Goal: Task Accomplishment & Management: Use online tool/utility

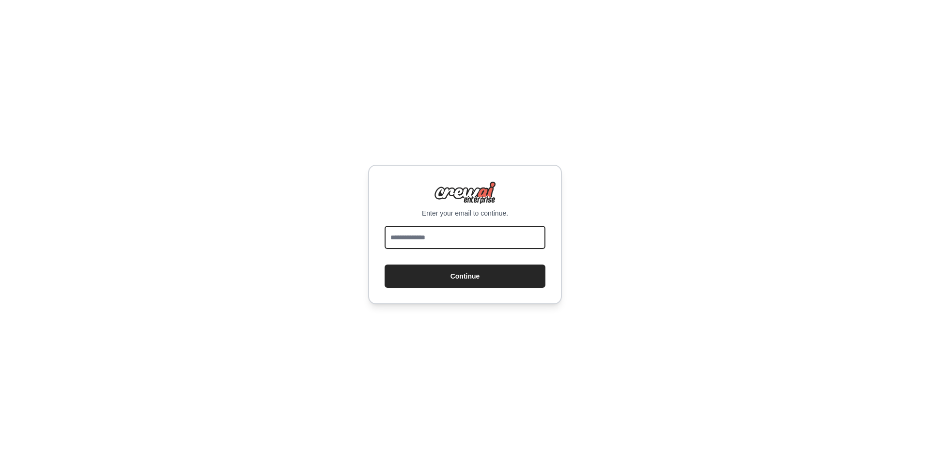
click at [474, 229] on input "email" at bounding box center [464, 237] width 161 height 23
type input "**********"
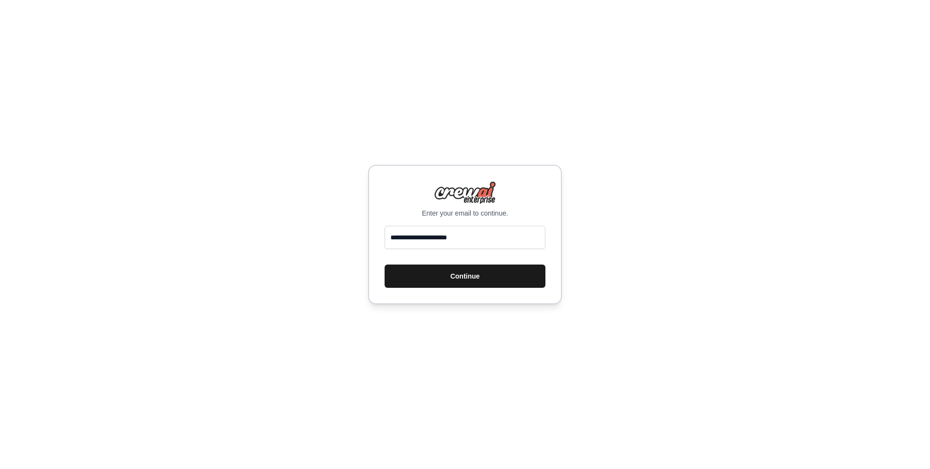
click at [461, 285] on button "Continue" at bounding box center [464, 275] width 161 height 23
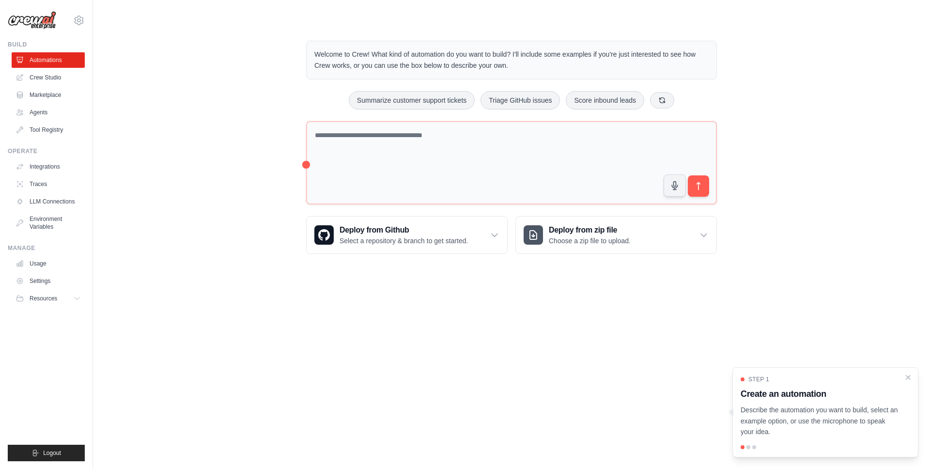
click at [177, 215] on div "Welcome to Crew! What kind of automation do you want to build? I'll include som…" at bounding box center [511, 147] width 806 height 244
click at [44, 102] on link "Marketplace" at bounding box center [49, 94] width 73 height 15
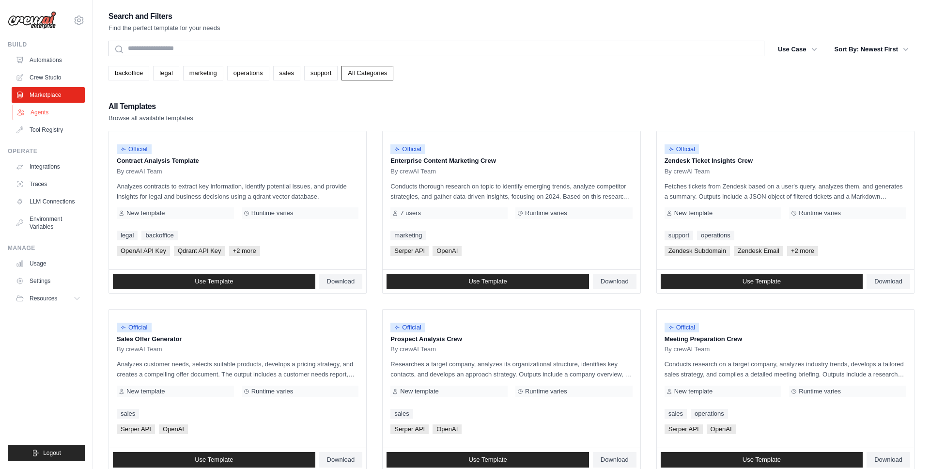
click at [42, 114] on link "Agents" at bounding box center [49, 112] width 73 height 15
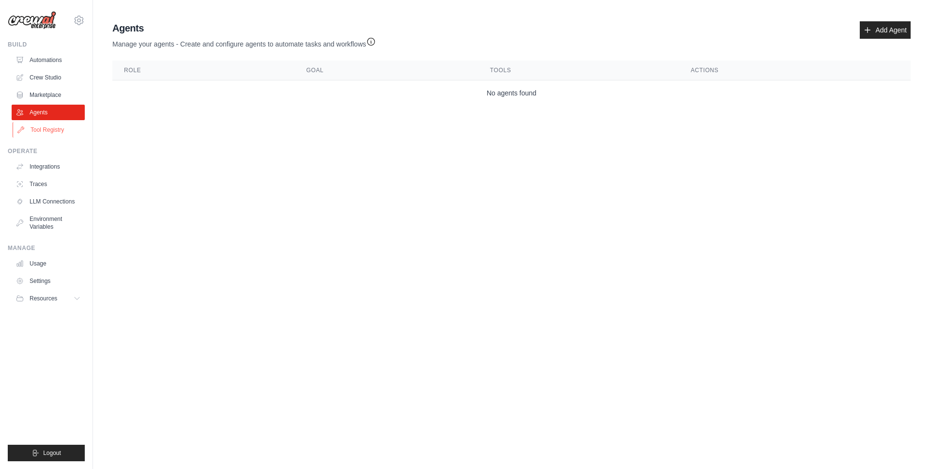
click at [46, 123] on link "Tool Registry" at bounding box center [49, 129] width 73 height 15
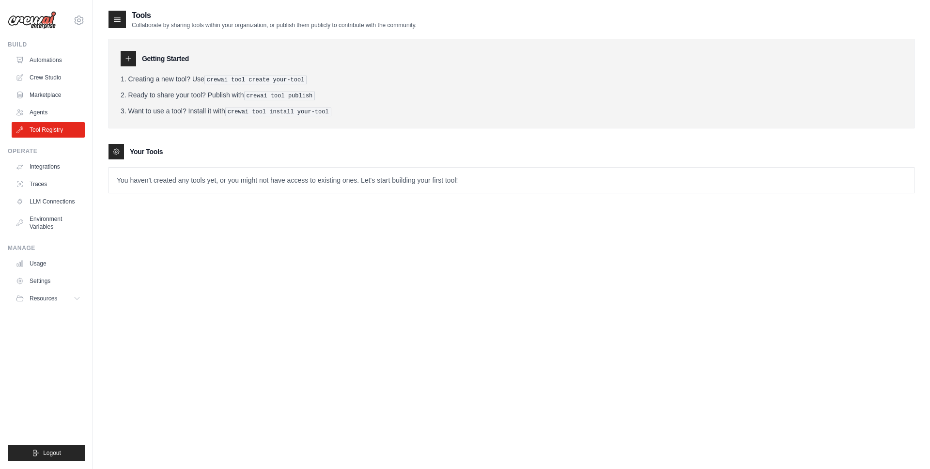
click at [44, 103] on ul "Automations Crew Studio Marketplace Agents Tool Registry" at bounding box center [48, 94] width 73 height 85
click at [44, 110] on link "Agents" at bounding box center [49, 112] width 73 height 15
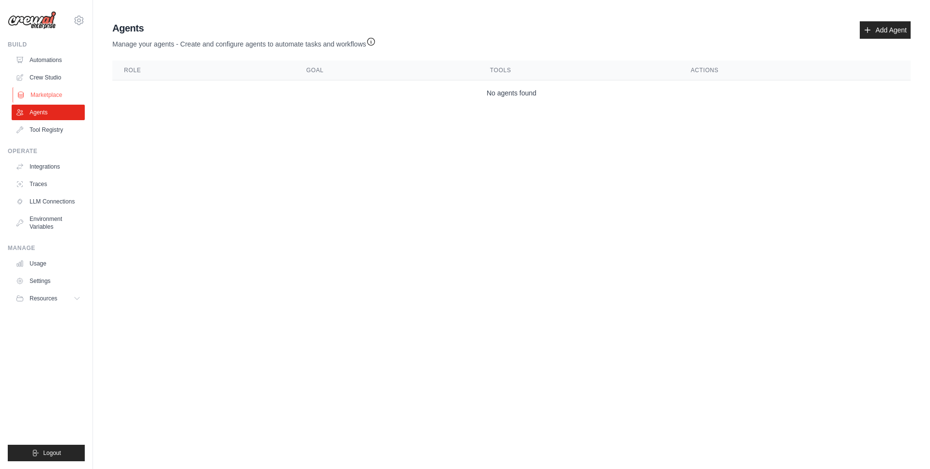
click at [45, 102] on link "Marketplace" at bounding box center [49, 94] width 73 height 15
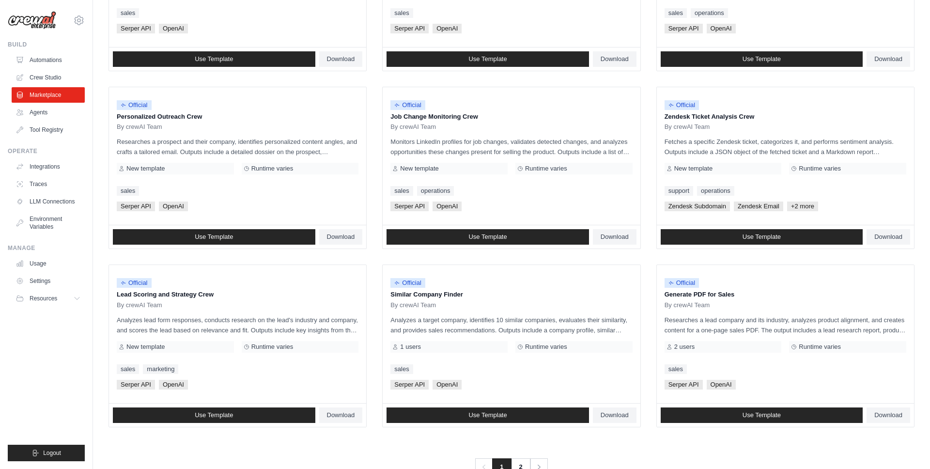
scroll to position [428, 0]
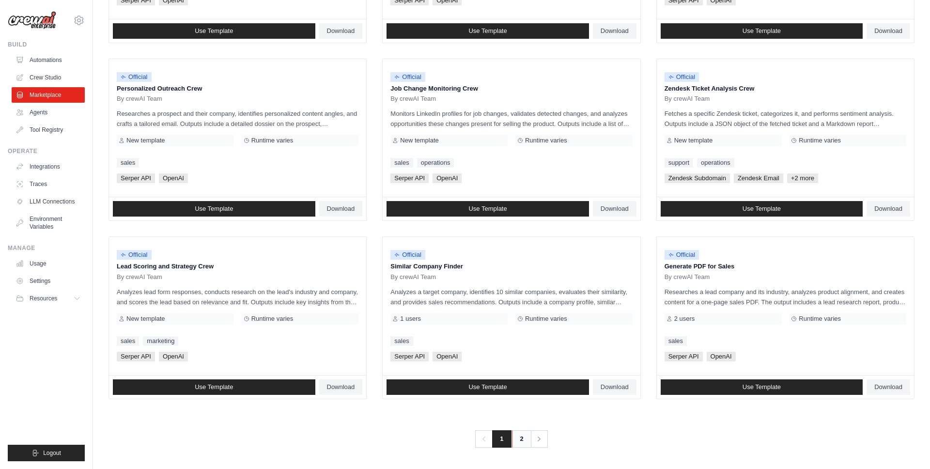
click at [519, 439] on link "2" at bounding box center [521, 438] width 19 height 17
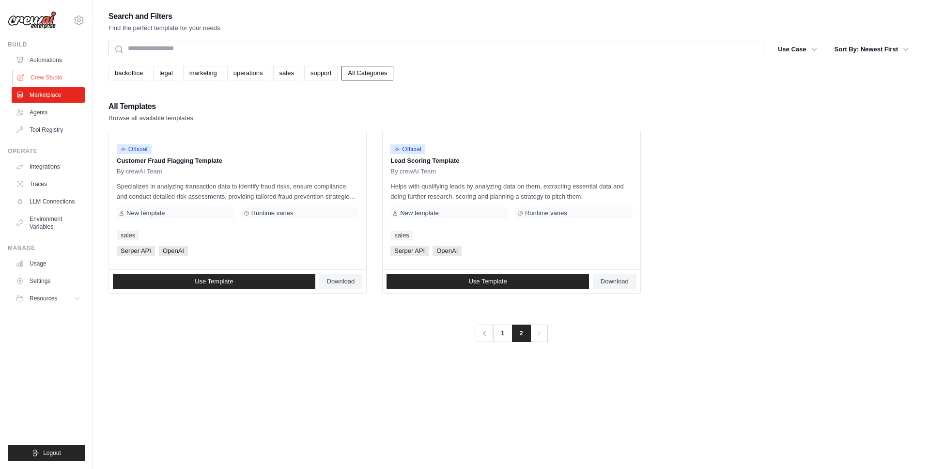
click at [28, 75] on link "Crew Studio" at bounding box center [49, 77] width 73 height 15
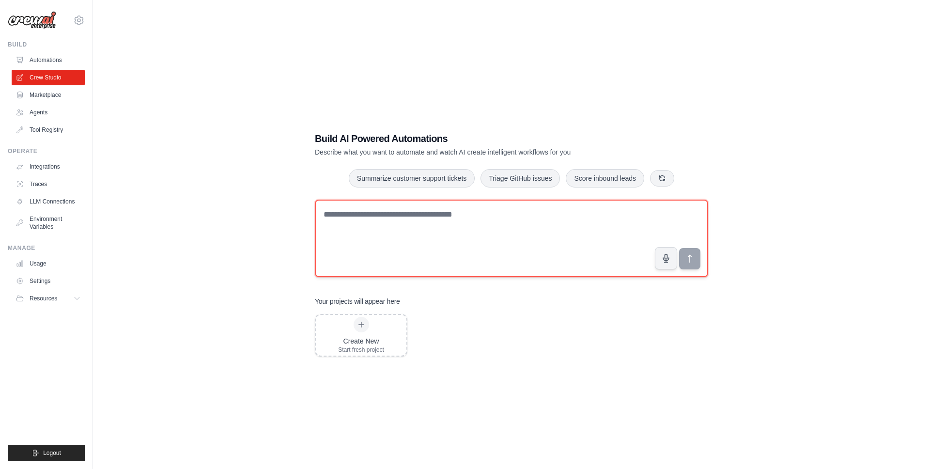
click at [463, 213] on textarea at bounding box center [511, 237] width 393 height 77
type textarea "**********"
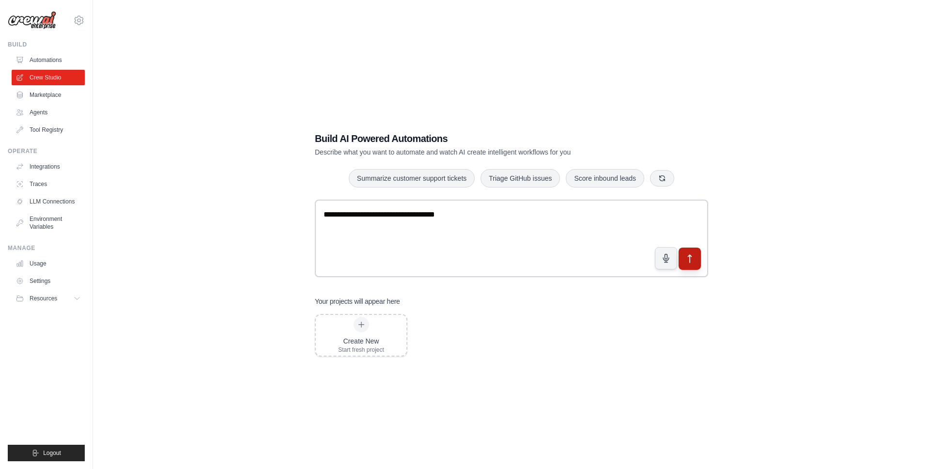
click at [689, 264] on button "submit" at bounding box center [689, 258] width 22 height 22
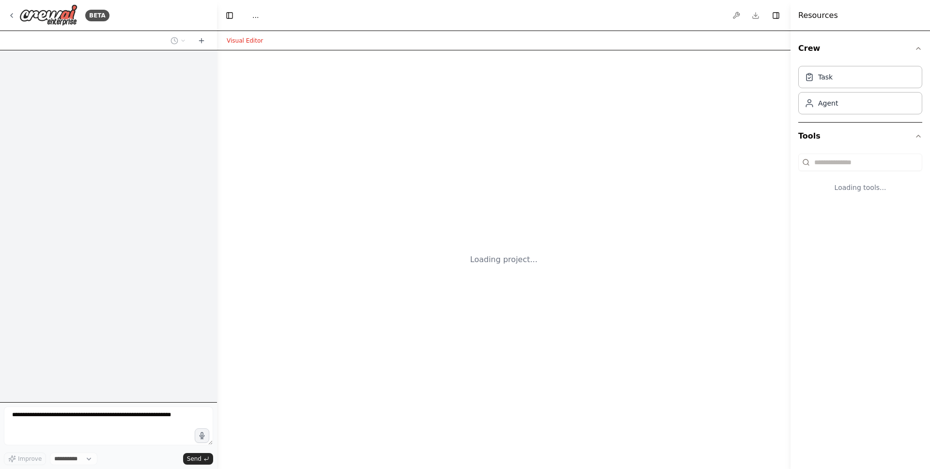
select select "****"
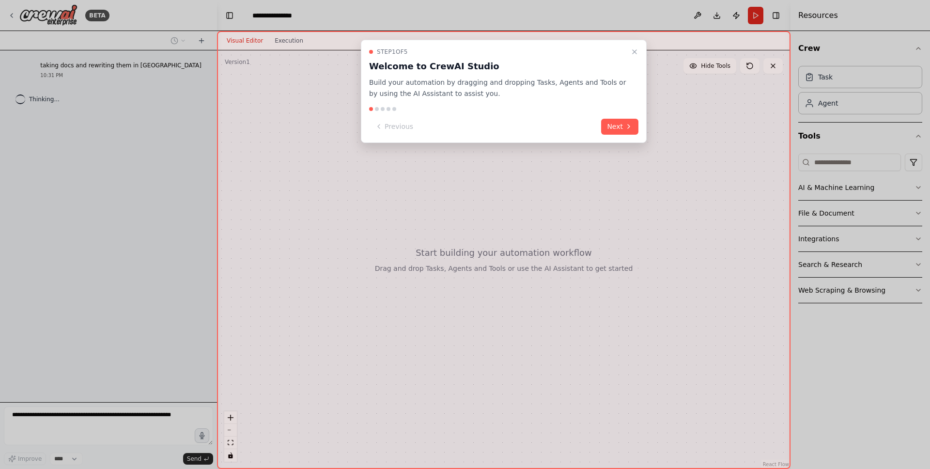
click at [616, 108] on div at bounding box center [503, 109] width 269 height 4
click at [613, 123] on button "Next" at bounding box center [619, 127] width 37 height 16
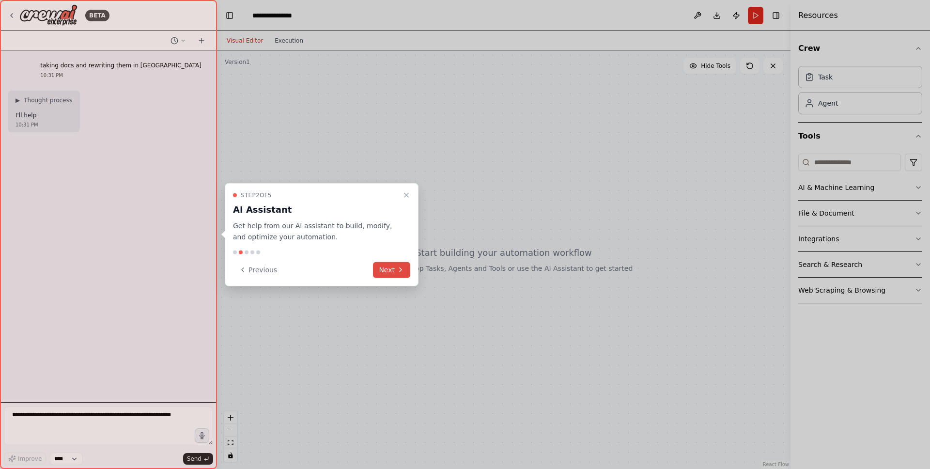
click at [385, 266] on button "Next" at bounding box center [391, 269] width 37 height 16
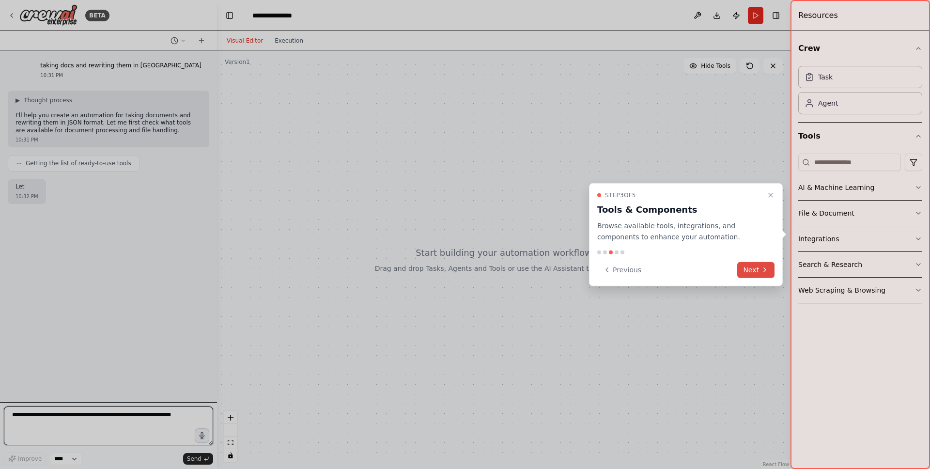
click at [747, 270] on button "Next" at bounding box center [755, 269] width 37 height 16
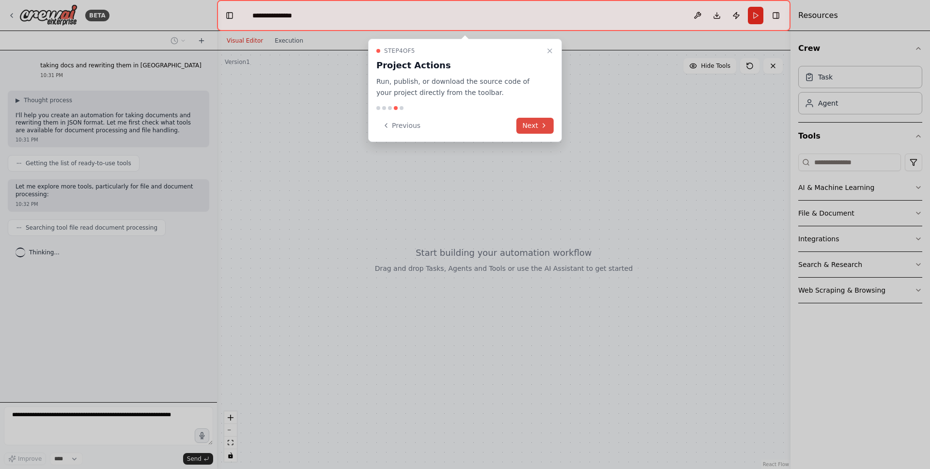
click at [533, 121] on button "Next" at bounding box center [534, 126] width 37 height 16
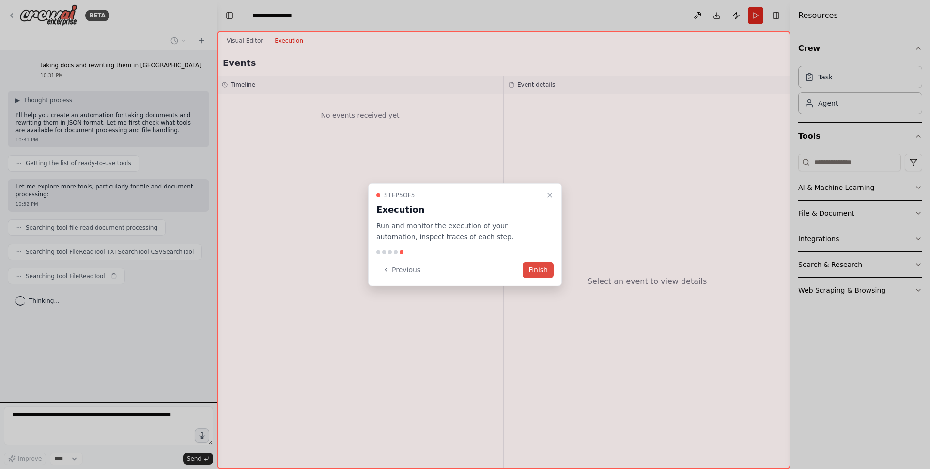
click at [547, 269] on button "Finish" at bounding box center [537, 269] width 31 height 16
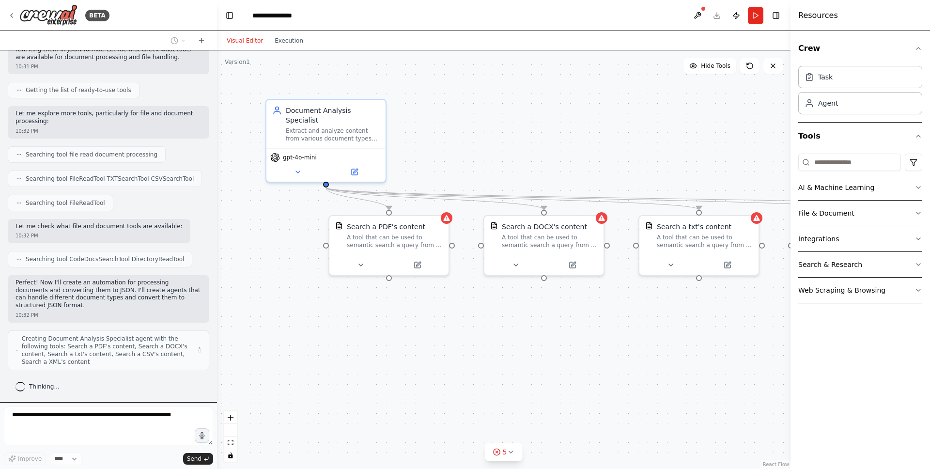
scroll to position [65, 0]
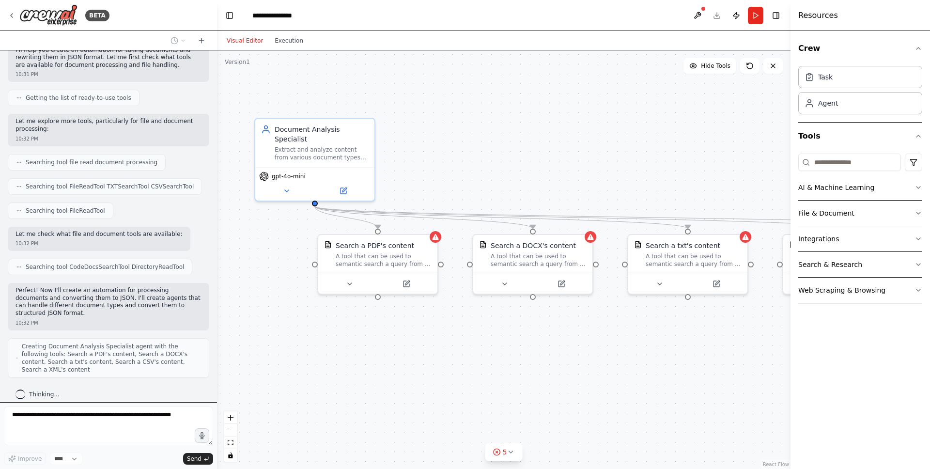
drag, startPoint x: 297, startPoint y: 211, endPoint x: 283, endPoint y: 236, distance: 28.6
click at [283, 234] on div ".deletable-edge-delete-btn { width: 20px; height: 20px; border: 0px solid #ffff…" at bounding box center [503, 259] width 573 height 418
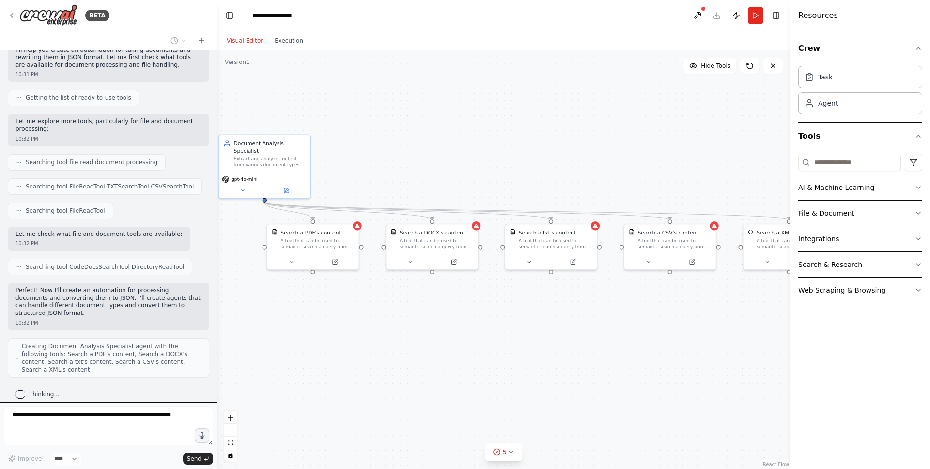
scroll to position [90, 0]
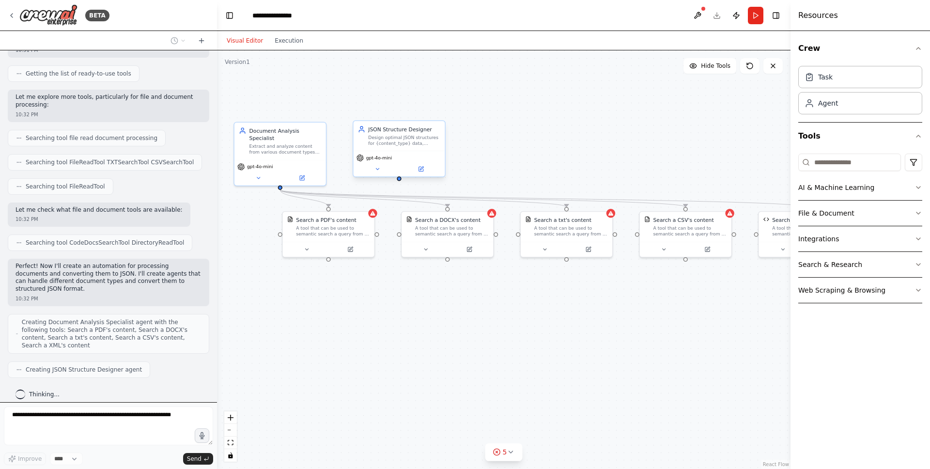
drag, startPoint x: 423, startPoint y: 148, endPoint x: 398, endPoint y: 122, distance: 35.6
click at [398, 122] on div ".deletable-edge-delete-btn { width: 20px; height: 20px; border: 0px solid #ffff…" at bounding box center [503, 259] width 573 height 418
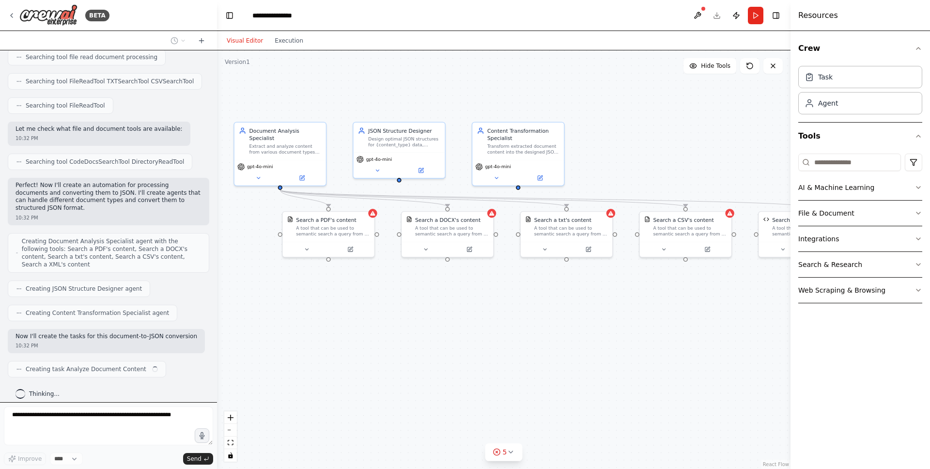
scroll to position [178, 0]
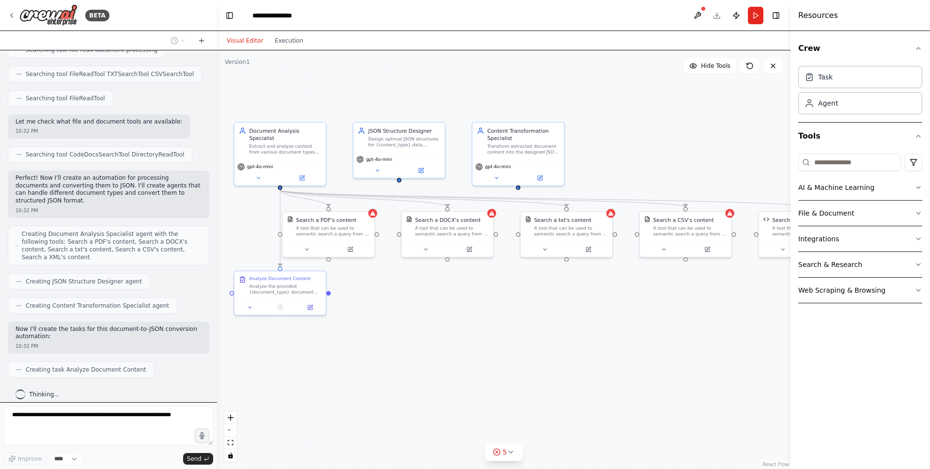
click at [162, 406] on form "Improve **** Send" at bounding box center [108, 435] width 217 height 67
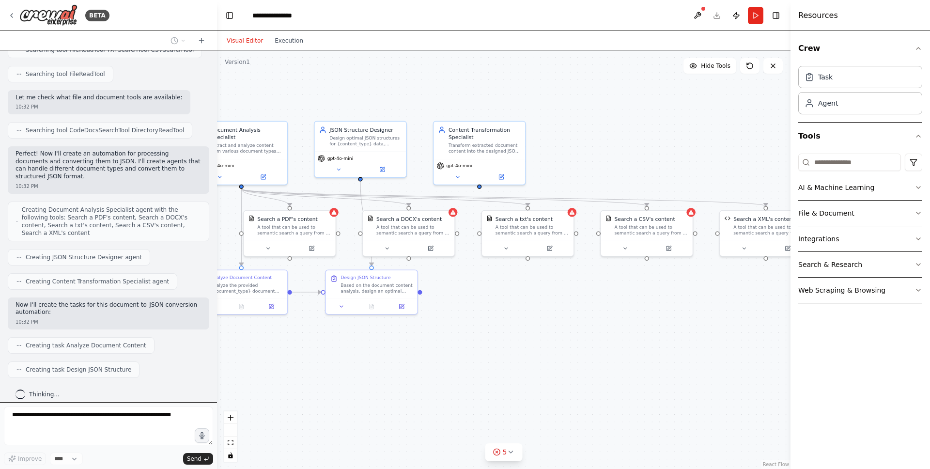
scroll to position [226, 0]
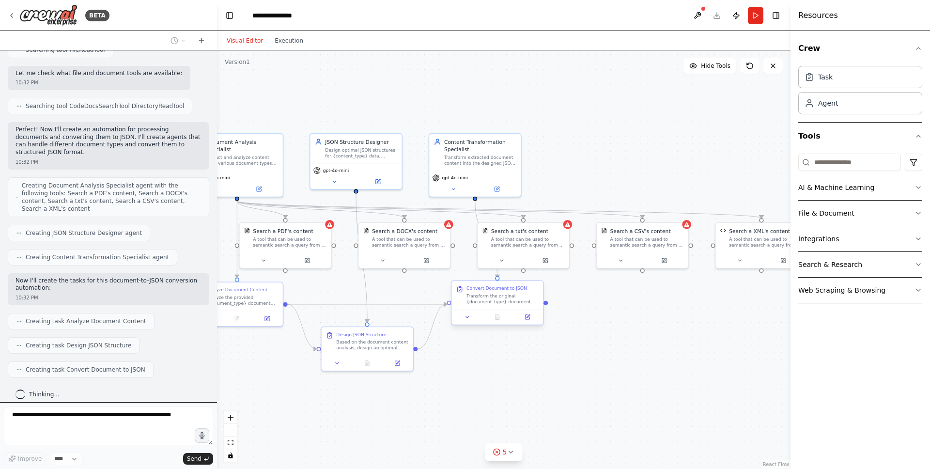
drag, startPoint x: 566, startPoint y: 312, endPoint x: 523, endPoint y: 323, distance: 44.5
click at [523, 323] on div ".deletable-edge-delete-btn { width: 20px; height: 20px; border: 0px solid #ffff…" at bounding box center [503, 259] width 573 height 418
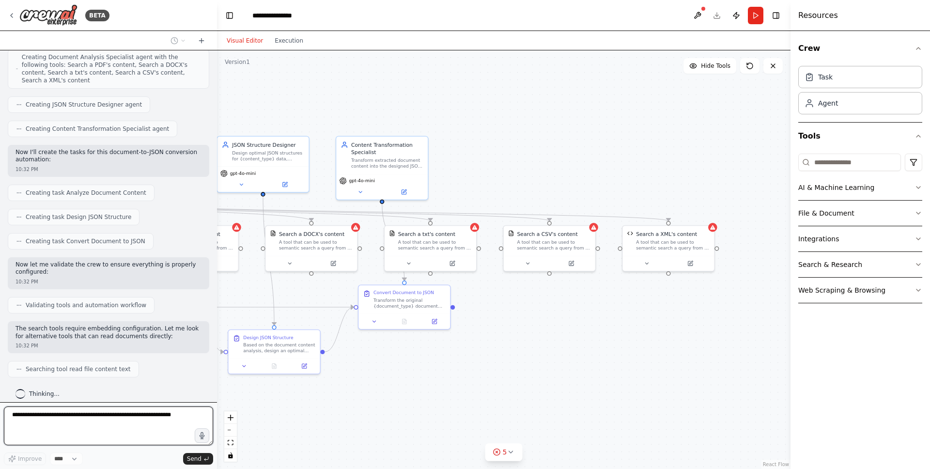
scroll to position [361, 0]
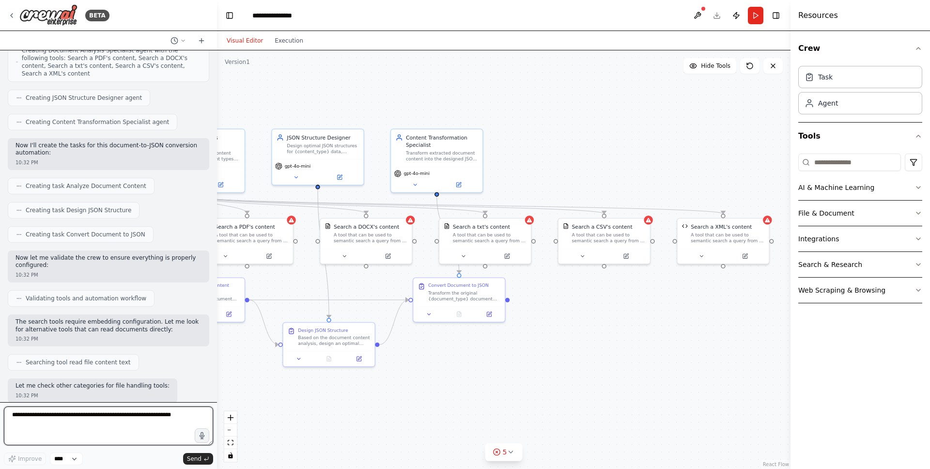
drag, startPoint x: 653, startPoint y: 319, endPoint x: 671, endPoint y: 322, distance: 17.7
click at [671, 322] on div ".deletable-edge-delete-btn { width: 20px; height: 20px; border: 0px solid #ffff…" at bounding box center [503, 259] width 573 height 418
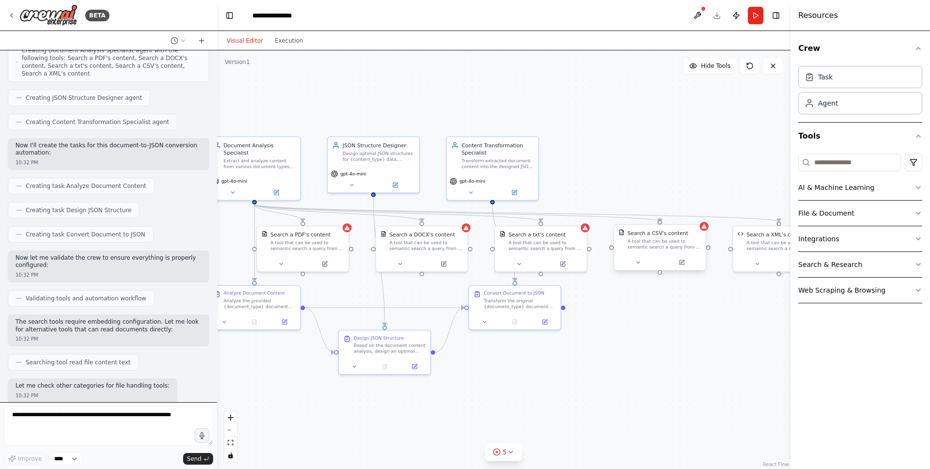
click at [653, 241] on div "A tool that can be used to semantic search a query from a CSV's content." at bounding box center [664, 244] width 74 height 12
click at [659, 241] on div "A tool that can be used to semantic search a query from a CSV's content." at bounding box center [664, 244] width 74 height 12
click at [703, 227] on icon at bounding box center [704, 226] width 5 height 4
click at [536, 237] on div "Search a txt's content A tool that can be used to semantic search a query from …" at bounding box center [545, 239] width 74 height 21
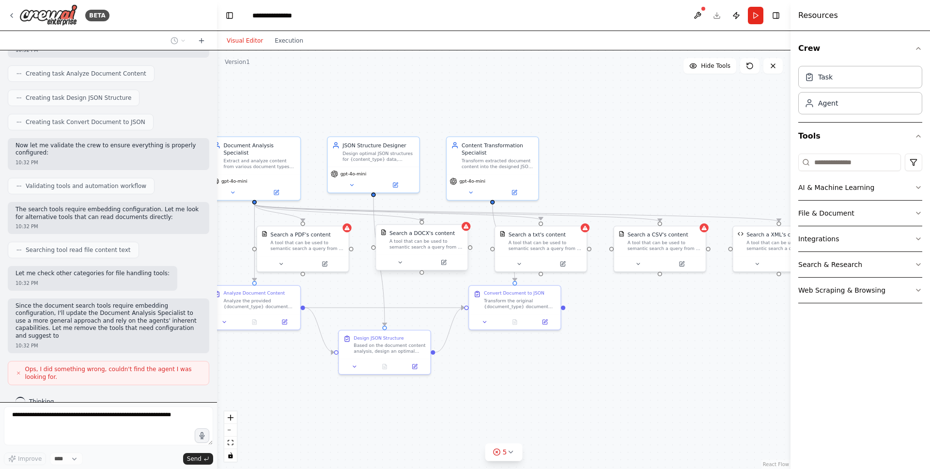
scroll to position [481, 0]
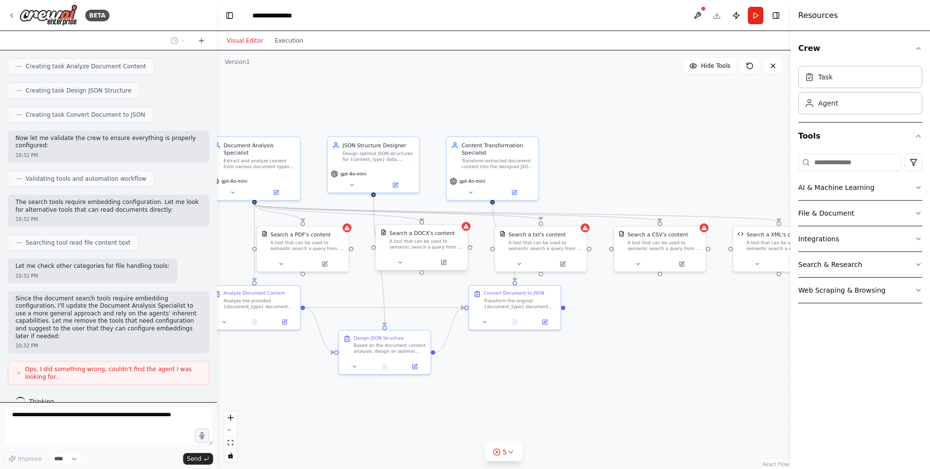
click at [413, 249] on div "A tool that can be used to semantic search a query from a DOCX's content." at bounding box center [426, 244] width 74 height 12
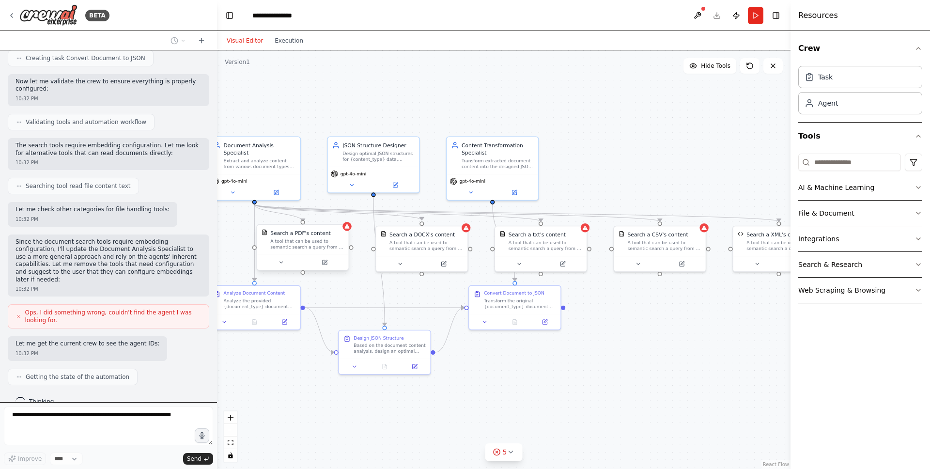
click at [300, 256] on div at bounding box center [303, 262] width 92 height 15
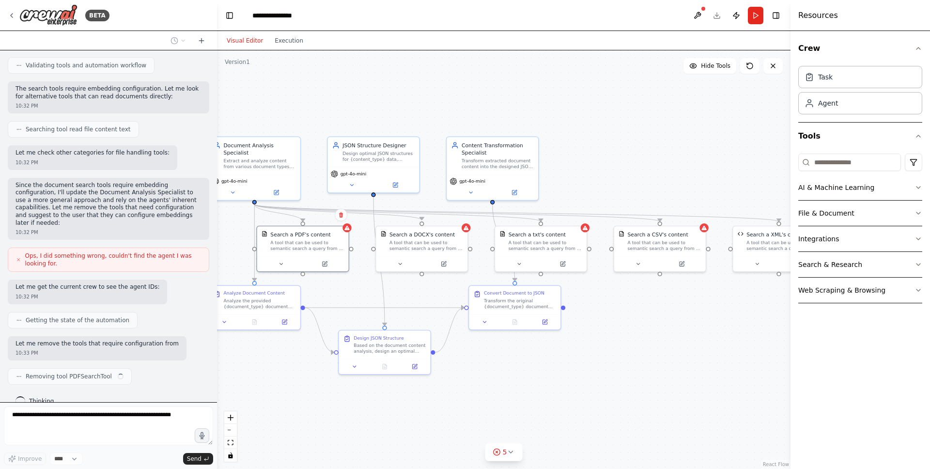
scroll to position [601, 0]
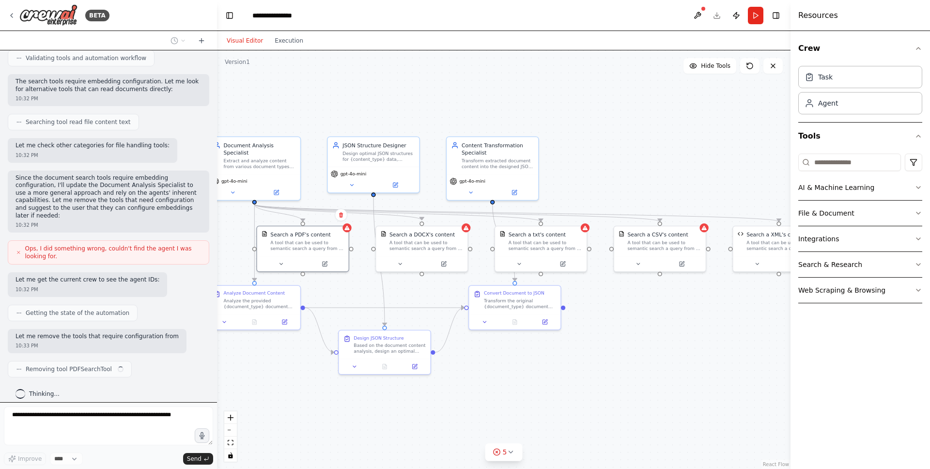
click at [346, 320] on div ".deletable-edge-delete-btn { width: 20px; height: 20px; border: 0px solid #ffff…" at bounding box center [503, 259] width 573 height 418
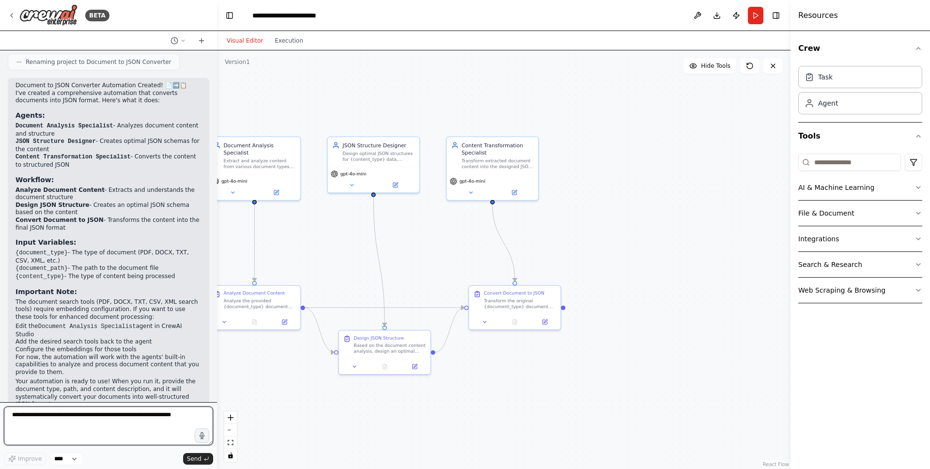
scroll to position [1133, 0]
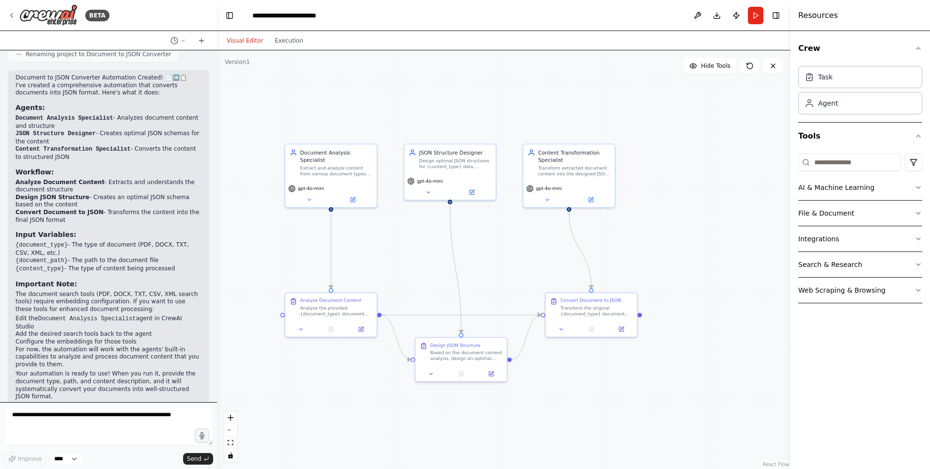
drag, startPoint x: 316, startPoint y: 220, endPoint x: 393, endPoint y: 228, distance: 77.8
click at [394, 228] on div ".deletable-edge-delete-btn { width: 20px; height: 20px; border: 0px solid #ffff…" at bounding box center [503, 259] width 573 height 418
click at [54, 421] on textarea at bounding box center [108, 425] width 209 height 39
type textarea "**********"
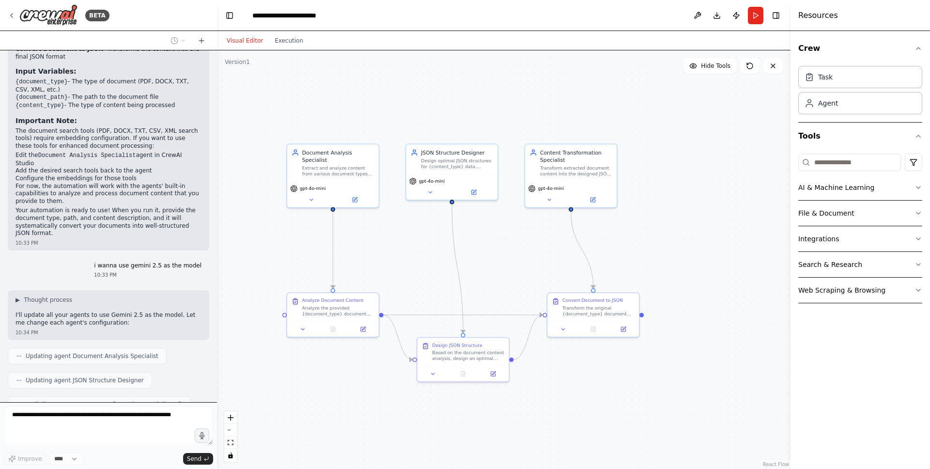
scroll to position [1321, 0]
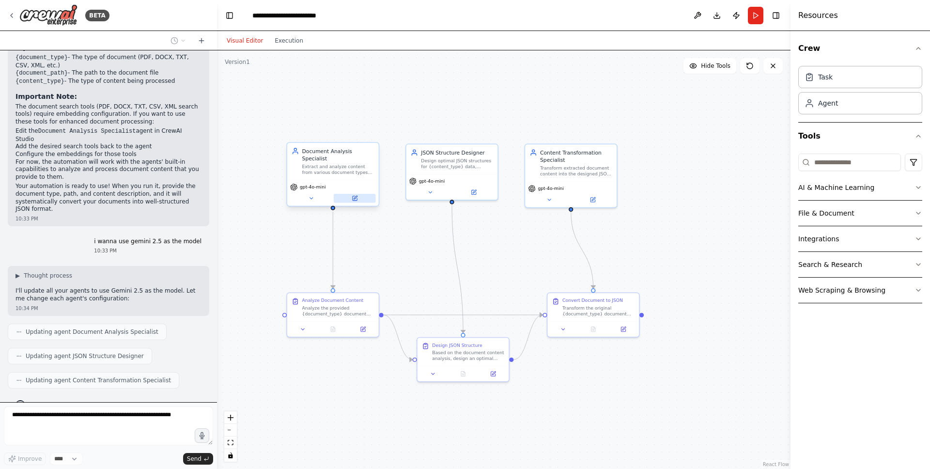
click at [353, 201] on button at bounding box center [355, 198] width 42 height 9
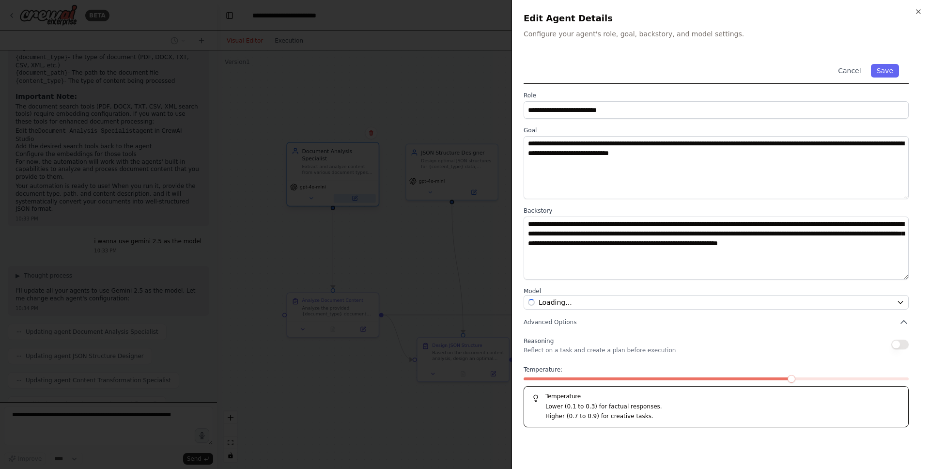
scroll to position [1345, 0]
click at [572, 305] on span "OpenAI - gpt-4o-mini" at bounding box center [573, 302] width 71 height 10
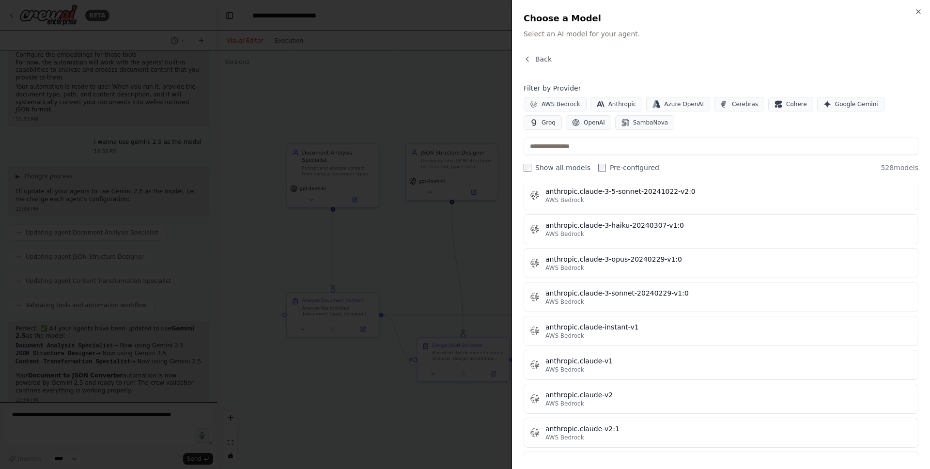
scroll to position [856, 0]
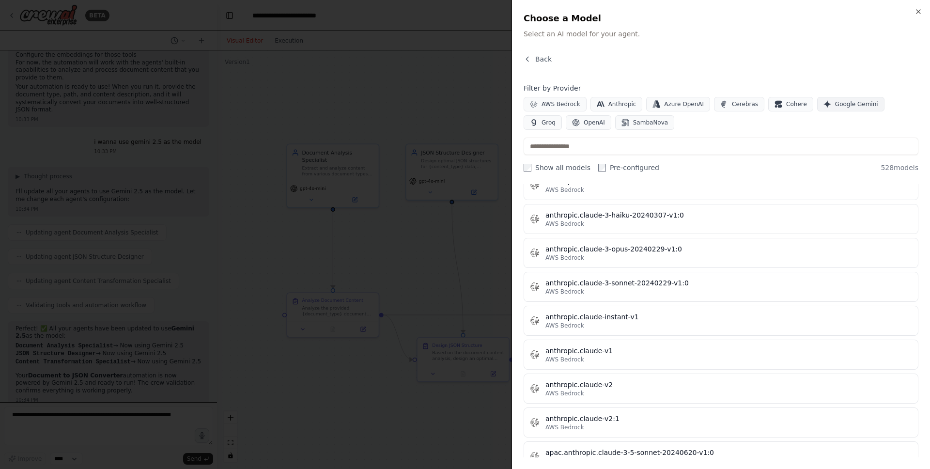
click at [862, 103] on span "Google Gemini" at bounding box center [856, 104] width 43 height 8
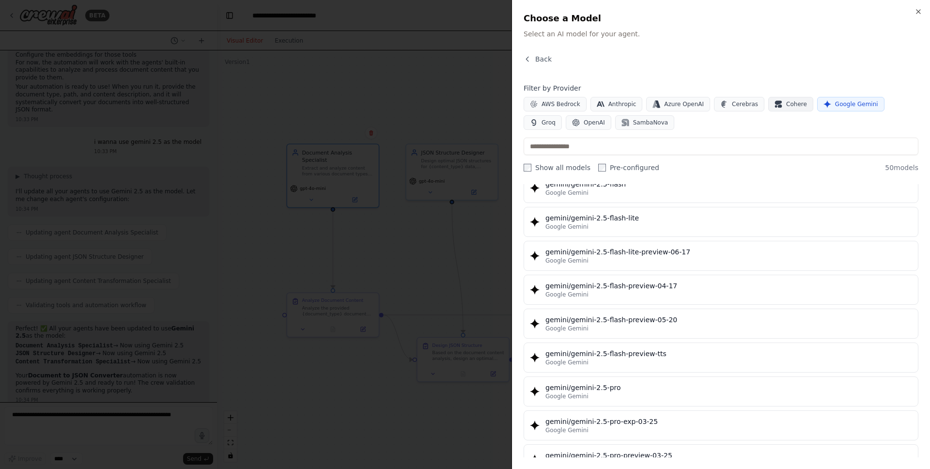
click at [787, 104] on span "Cohere" at bounding box center [796, 104] width 21 height 8
click at [835, 107] on span "Google Gemini" at bounding box center [856, 104] width 43 height 8
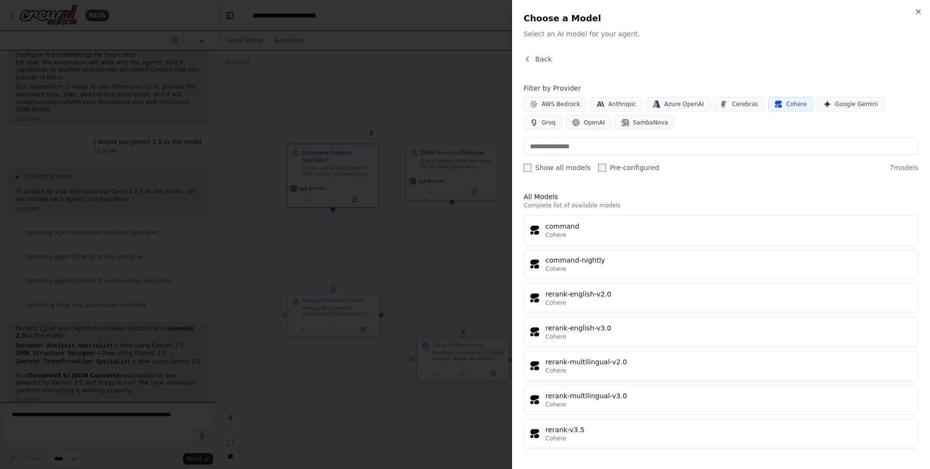
click at [786, 105] on span "Cohere" at bounding box center [796, 104] width 21 height 8
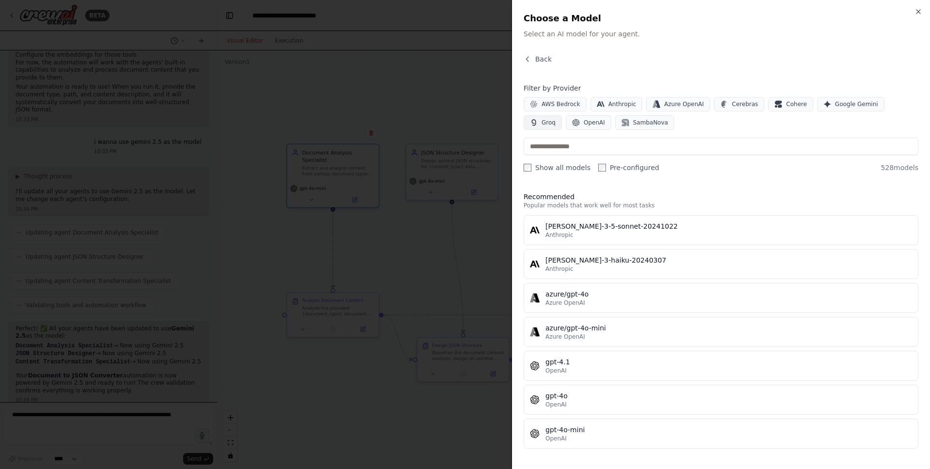
click at [537, 119] on icon "button" at bounding box center [534, 123] width 8 height 8
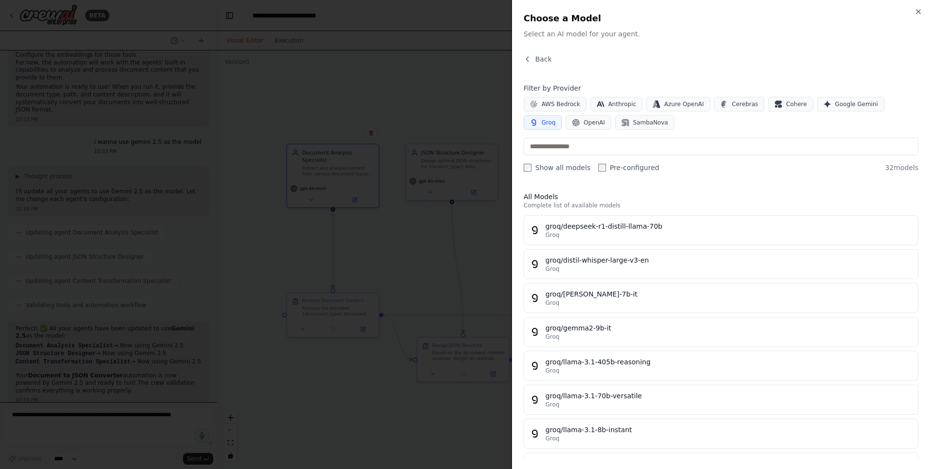
click at [537, 119] on icon "button" at bounding box center [534, 123] width 8 height 8
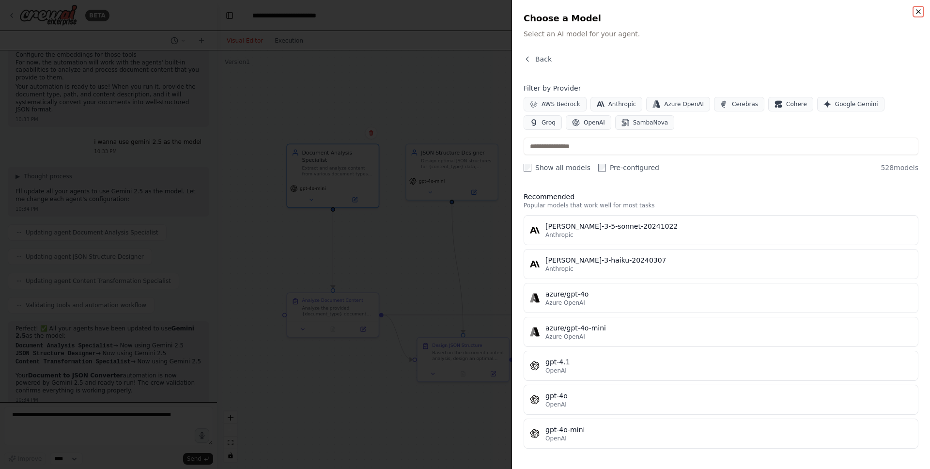
click at [915, 10] on icon "button" at bounding box center [918, 12] width 8 height 8
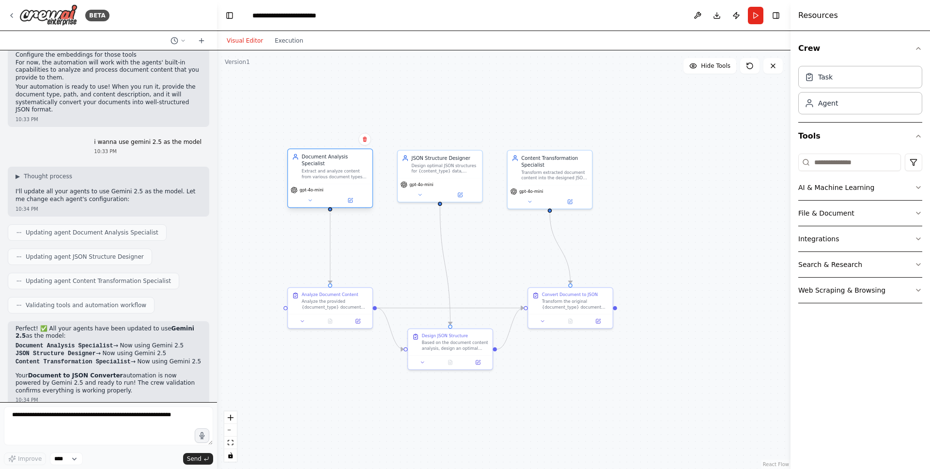
click at [318, 183] on div "Document Analysis Specialist Extract and analyze content from various document …" at bounding box center [330, 166] width 84 height 34
click at [352, 198] on icon at bounding box center [349, 200] width 5 height 5
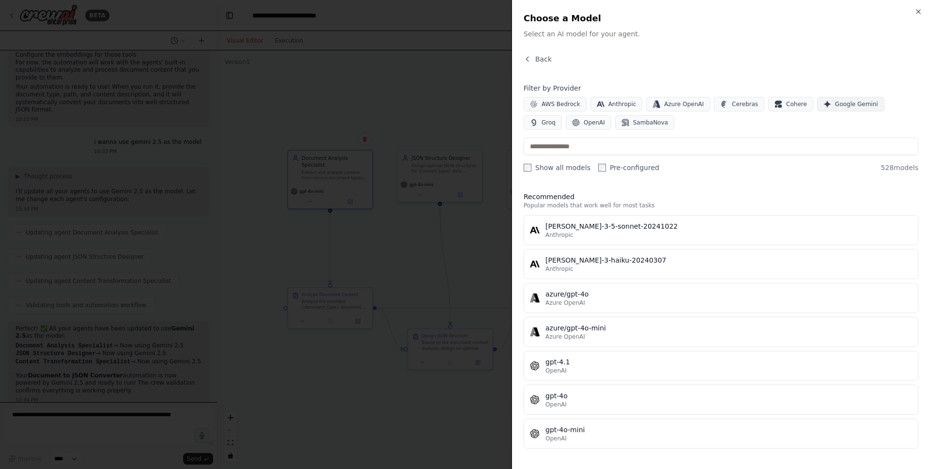
click at [846, 101] on span "Google Gemini" at bounding box center [856, 104] width 43 height 8
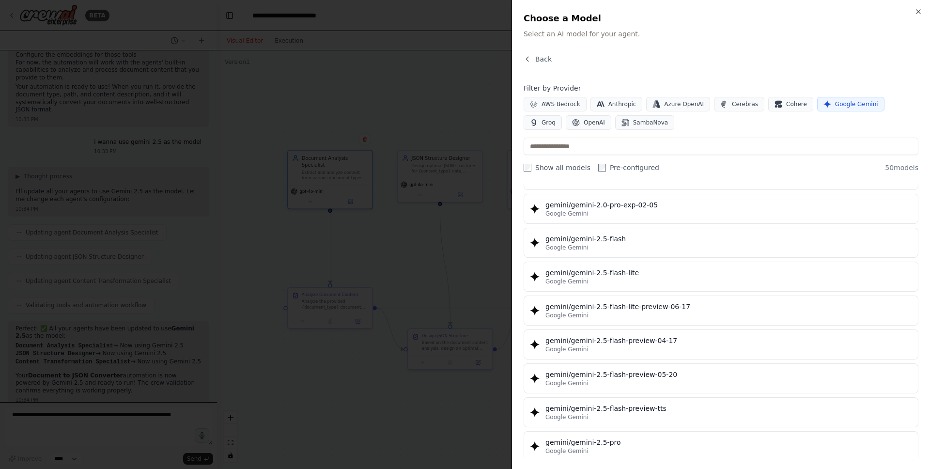
scroll to position [800, 0]
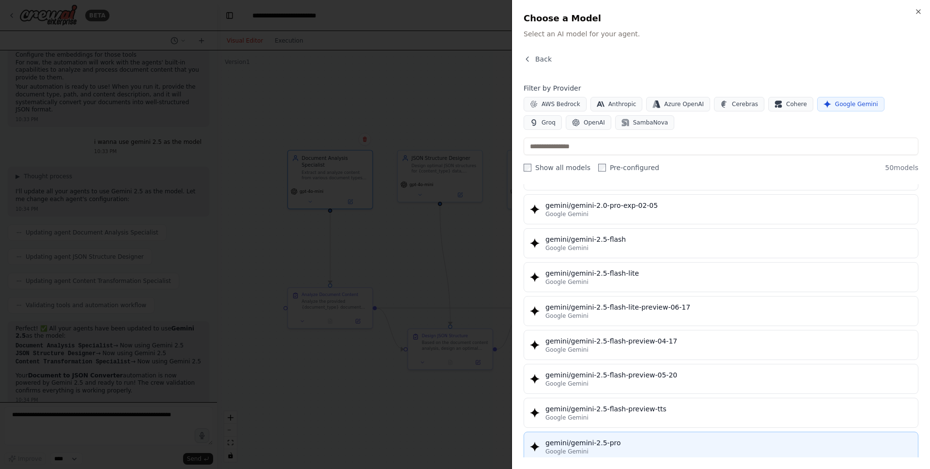
click at [633, 442] on div "gemini/gemini-2.5-pro" at bounding box center [728, 443] width 367 height 10
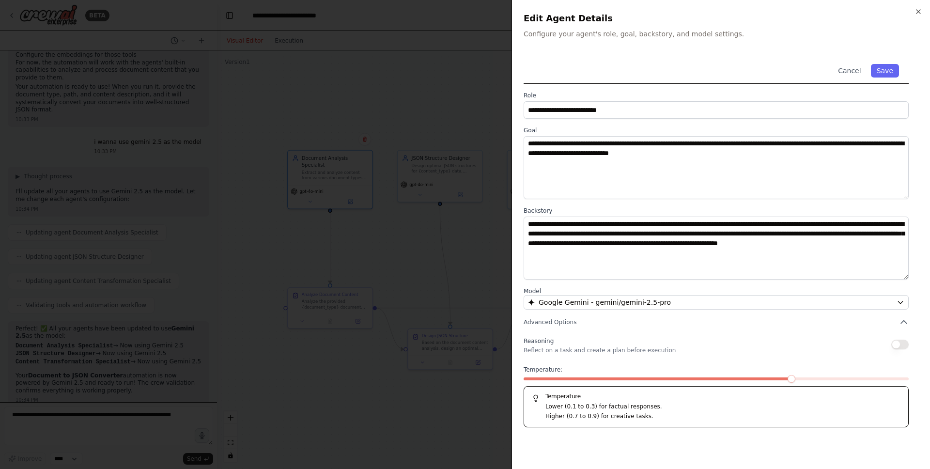
drag, startPoint x: 797, startPoint y: 375, endPoint x: 740, endPoint y: 381, distance: 57.4
click at [740, 381] on div "Temperature: Temperature Lower (0.1 to 0.3) for factual responses. Higher (0.7 …" at bounding box center [715, 396] width 385 height 61
click at [569, 375] on span at bounding box center [565, 379] width 8 height 8
click at [890, 67] on button "Save" at bounding box center [885, 71] width 28 height 14
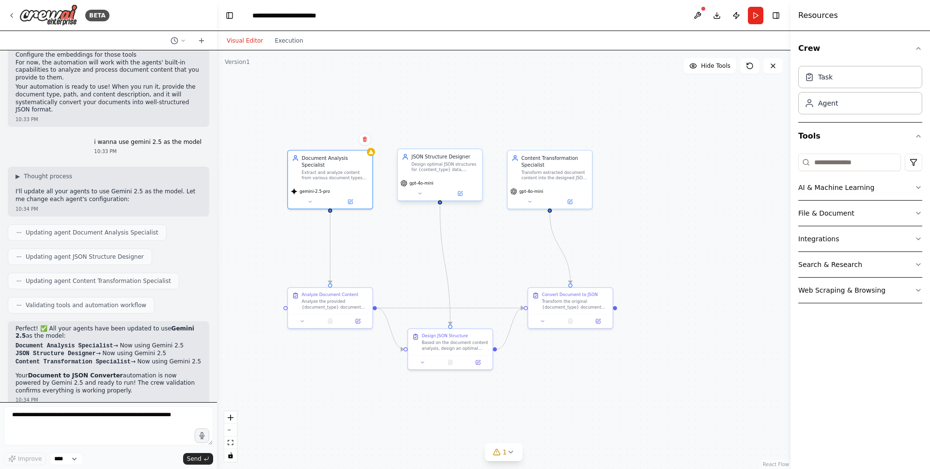
click at [433, 173] on div "JSON Structure Designer Design optimal JSON structures for {content_type} data,…" at bounding box center [440, 163] width 84 height 28
click at [460, 194] on icon at bounding box center [460, 193] width 4 height 4
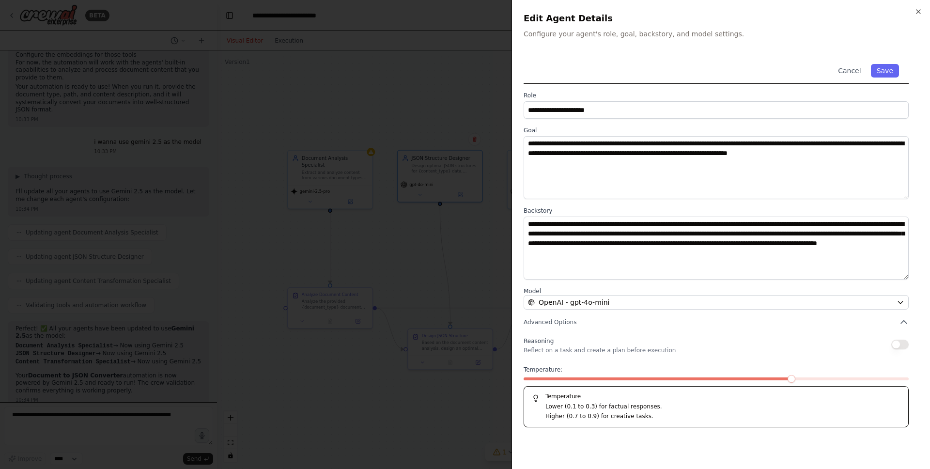
click at [602, 310] on div "**********" at bounding box center [720, 240] width 395 height 373
click at [603, 306] on span "OpenAI - gpt-4o-mini" at bounding box center [573, 302] width 71 height 10
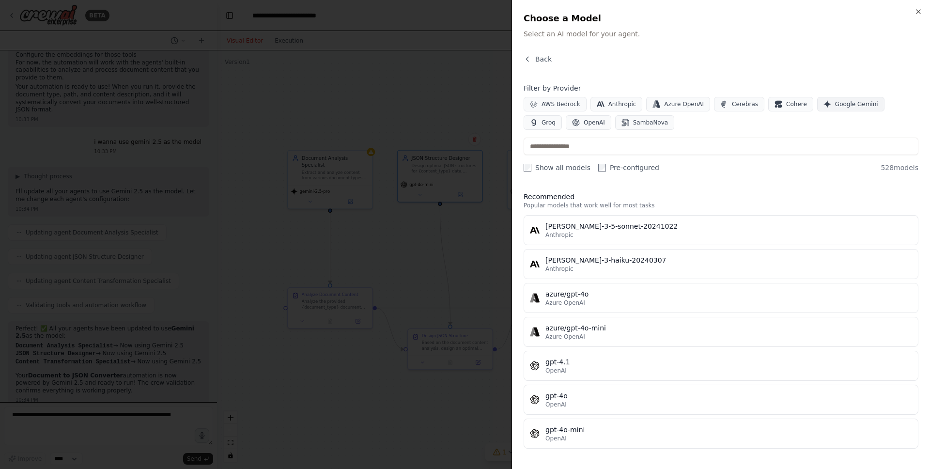
click at [854, 108] on button "Google Gemini" at bounding box center [850, 104] width 67 height 15
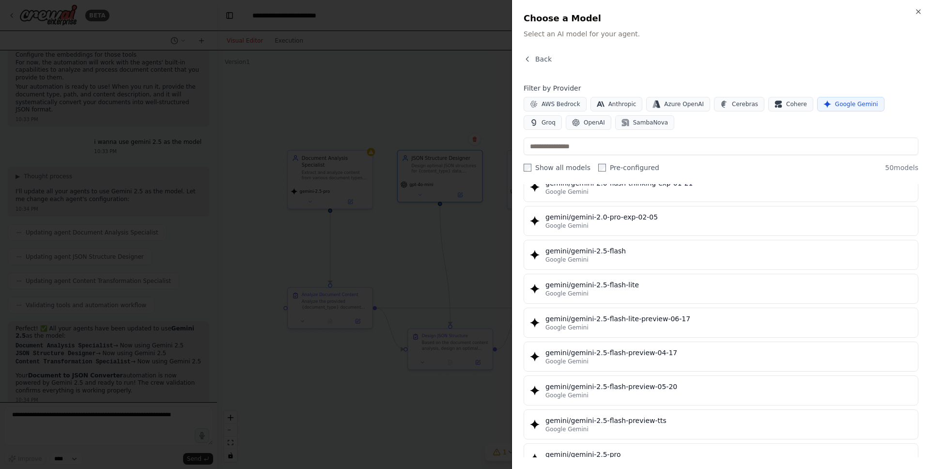
scroll to position [866, 0]
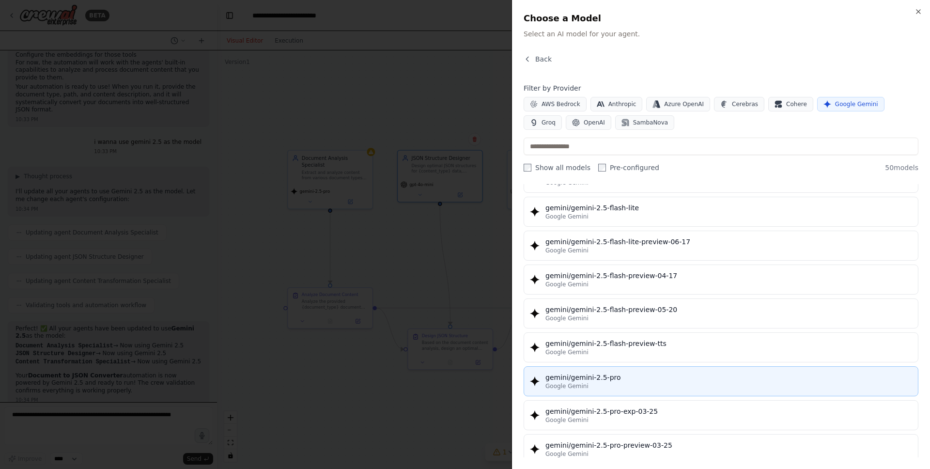
click at [599, 389] on div "Google Gemini" at bounding box center [728, 386] width 367 height 8
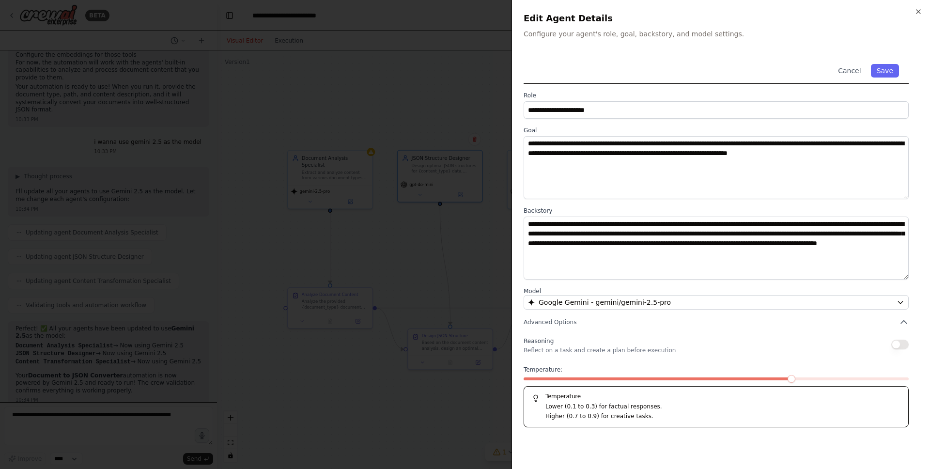
drag, startPoint x: 793, startPoint y: 373, endPoint x: 593, endPoint y: 380, distance: 199.6
click at [593, 380] on div "Temperature: Temperature Lower (0.1 to 0.3) for factual responses. Higher (0.7 …" at bounding box center [715, 396] width 385 height 61
click at [587, 378] on span at bounding box center [561, 378] width 77 height 3
click at [893, 69] on button "Save" at bounding box center [885, 71] width 28 height 14
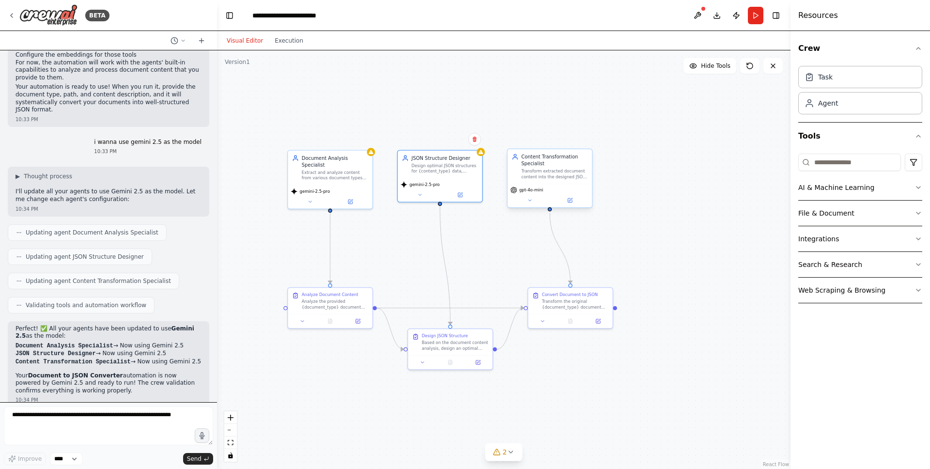
click at [540, 186] on div "gpt-4o-mini" at bounding box center [549, 196] width 84 height 24
click at [574, 200] on button at bounding box center [569, 200] width 39 height 8
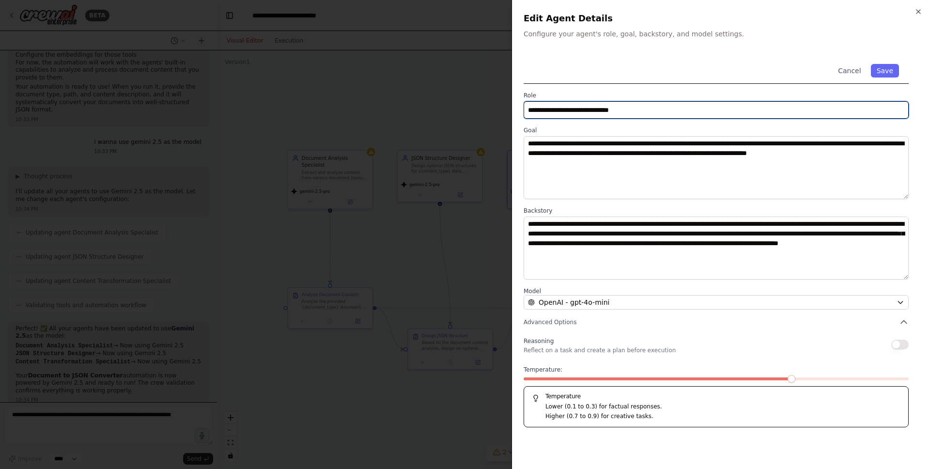
click at [670, 105] on input "**********" at bounding box center [715, 109] width 385 height 17
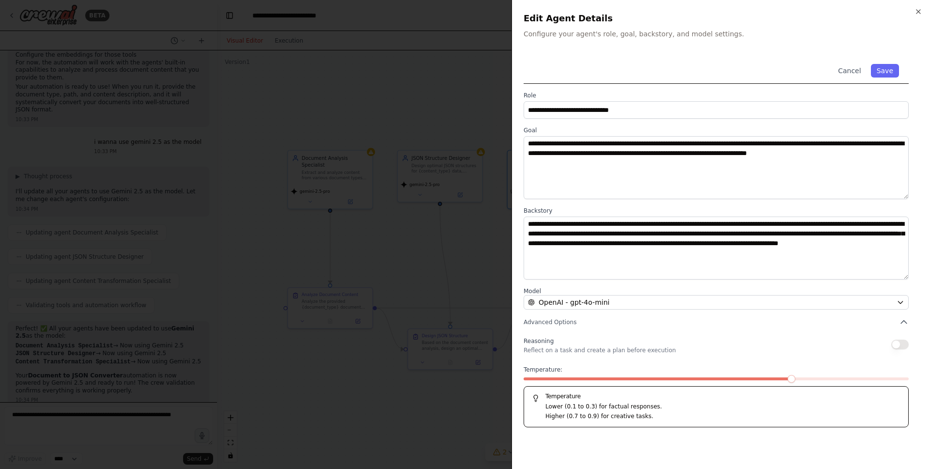
click at [602, 309] on div "**********" at bounding box center [720, 240] width 395 height 373
click at [603, 305] on span "OpenAI - gpt-4o-mini" at bounding box center [573, 302] width 71 height 10
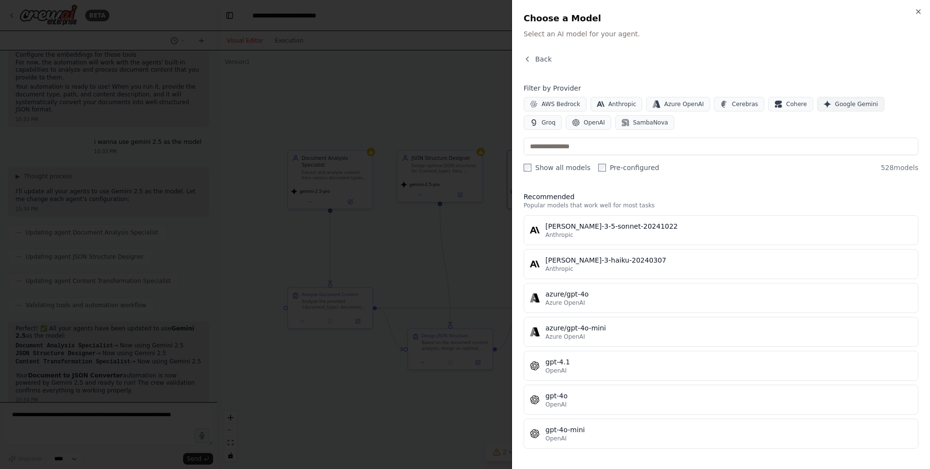
click at [841, 108] on button "Google Gemini" at bounding box center [850, 104] width 67 height 15
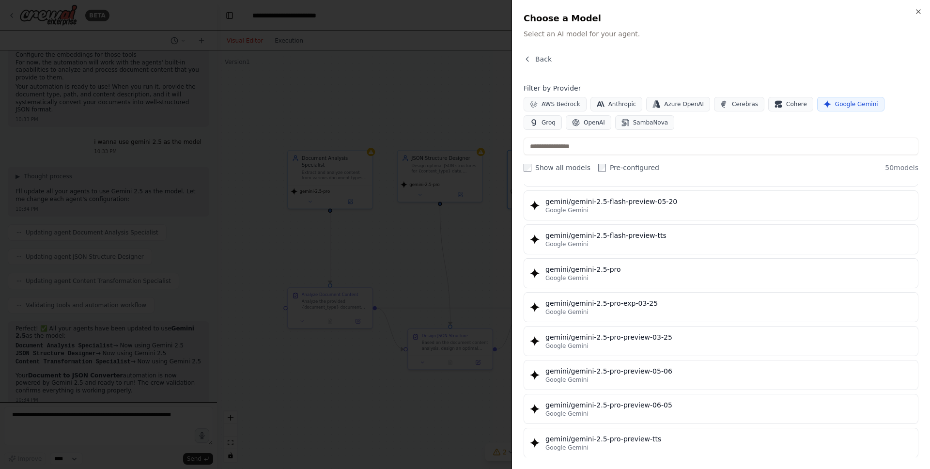
scroll to position [973, 0]
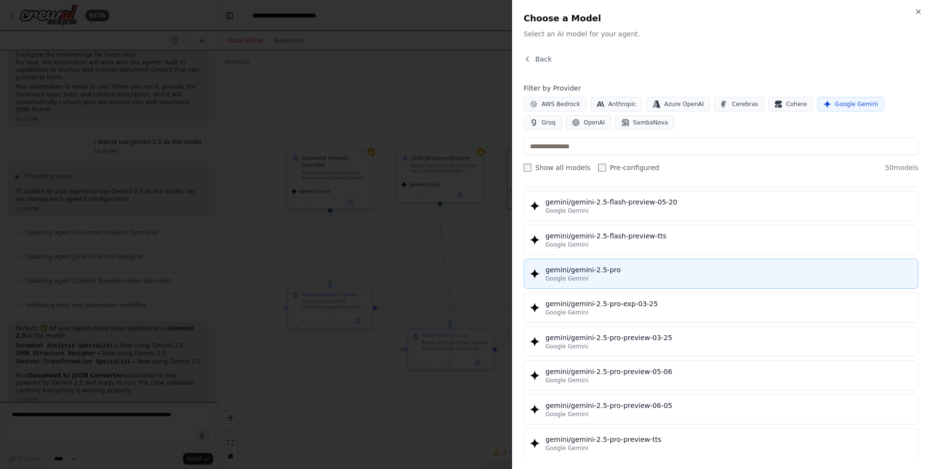
click at [612, 275] on div "Google Gemini" at bounding box center [728, 279] width 367 height 8
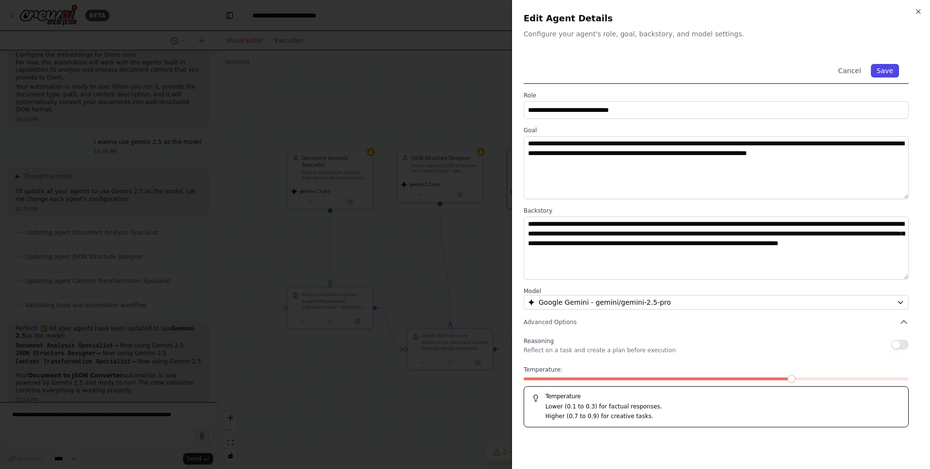
click at [885, 71] on button "Save" at bounding box center [885, 71] width 28 height 14
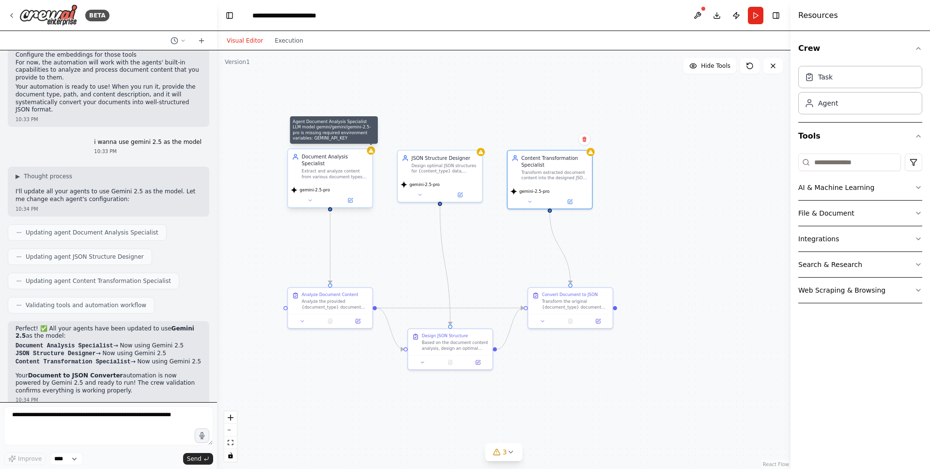
click at [368, 153] on icon at bounding box center [370, 150] width 5 height 5
click at [352, 199] on icon at bounding box center [349, 200] width 5 height 5
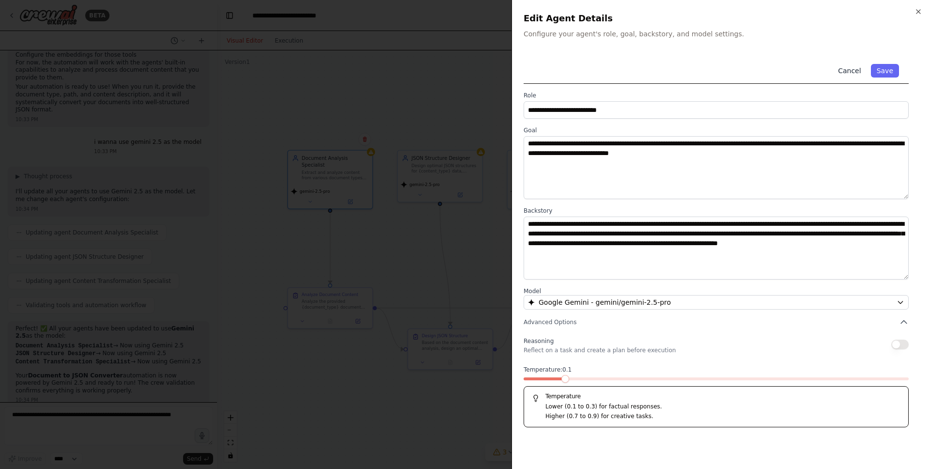
click at [851, 68] on button "Cancel" at bounding box center [849, 71] width 34 height 14
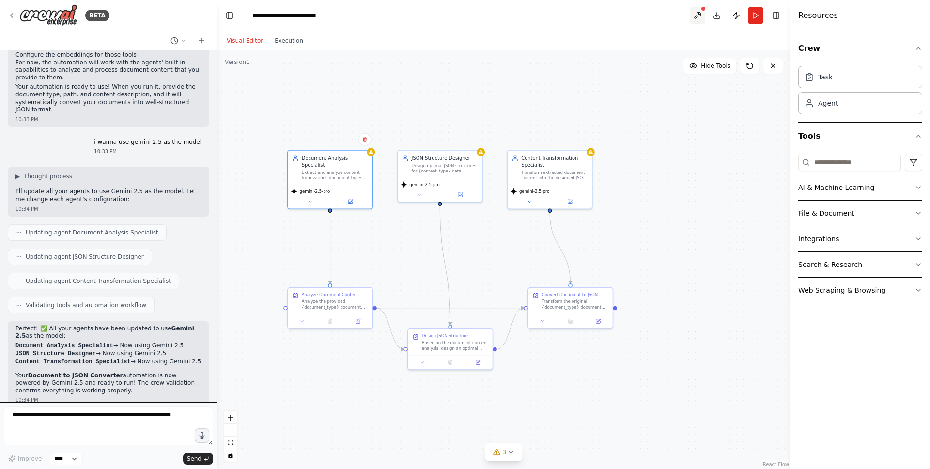
click at [693, 16] on button at bounding box center [696, 15] width 15 height 17
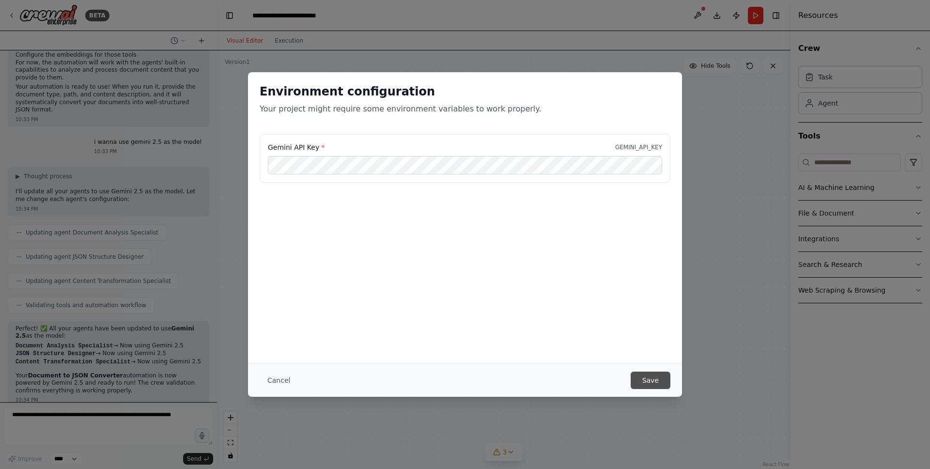
click at [659, 383] on button "Save" at bounding box center [650, 379] width 40 height 17
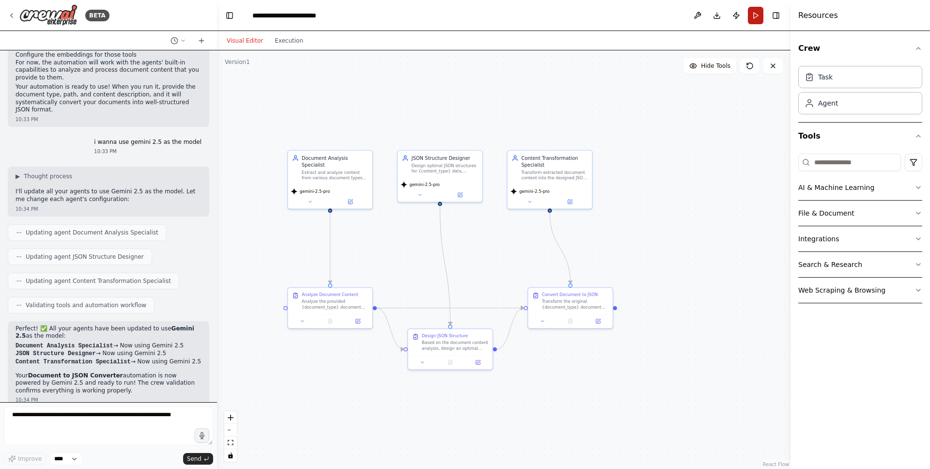
click at [759, 11] on button "Run" at bounding box center [755, 15] width 15 height 17
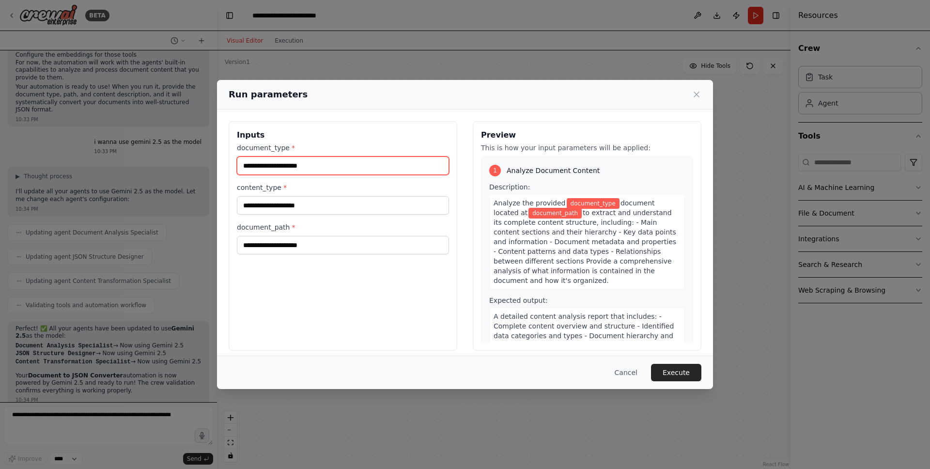
click at [361, 167] on input "document_type *" at bounding box center [343, 165] width 212 height 18
click at [695, 94] on icon at bounding box center [696, 94] width 5 height 5
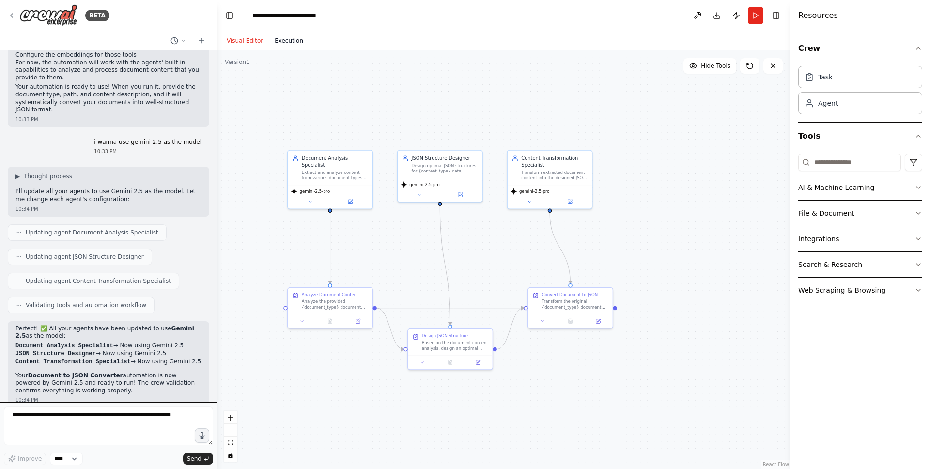
click at [286, 43] on button "Execution" at bounding box center [289, 41] width 40 height 12
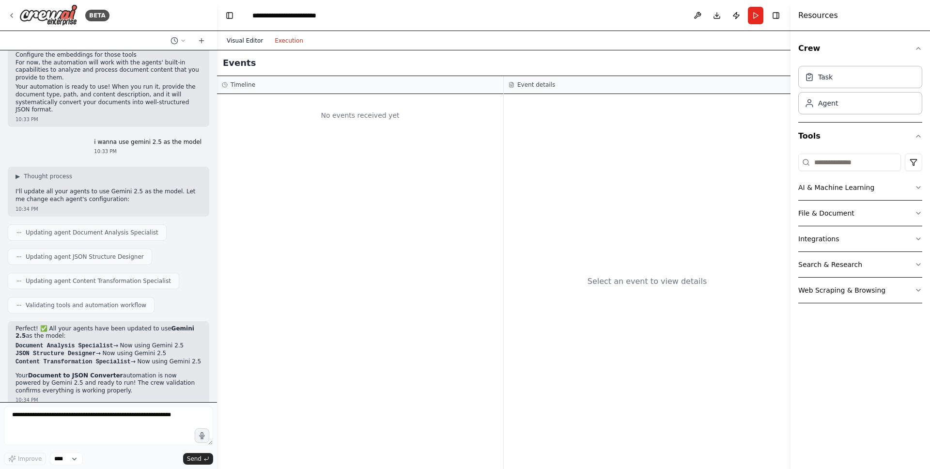
click at [250, 40] on button "Visual Editor" at bounding box center [245, 41] width 48 height 12
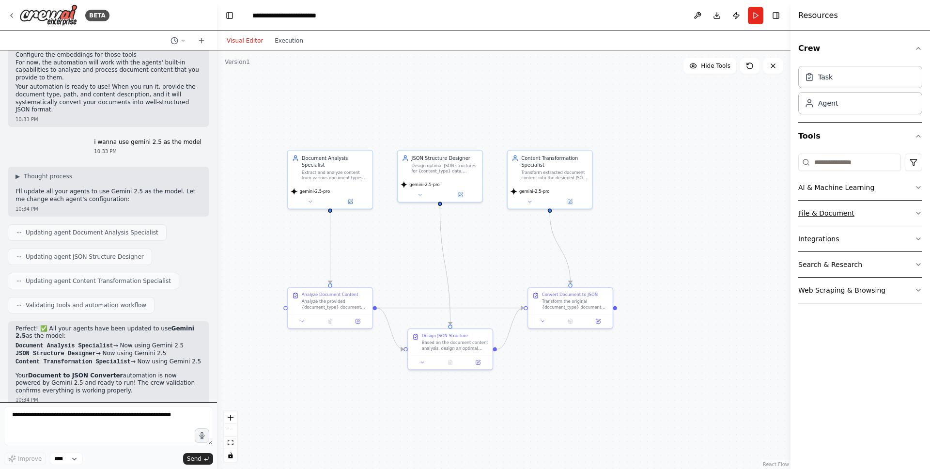
click at [848, 222] on button "File & Document" at bounding box center [860, 212] width 124 height 25
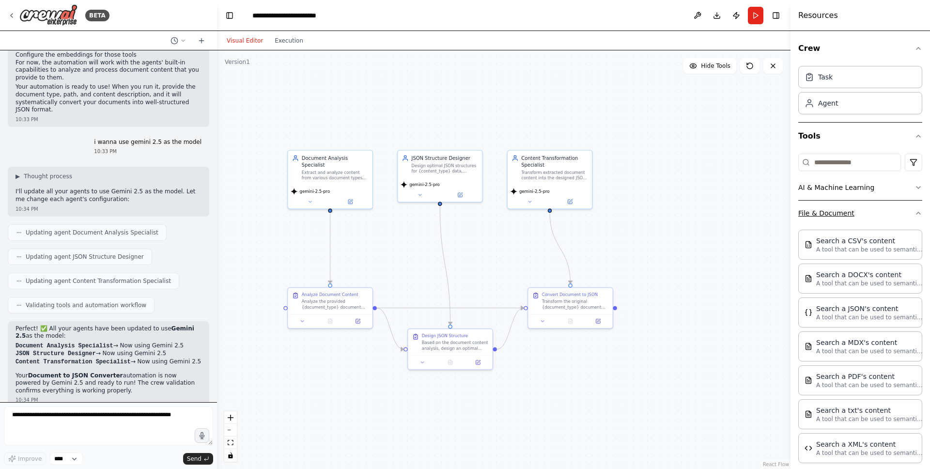
click at [878, 203] on button "File & Document" at bounding box center [860, 212] width 124 height 25
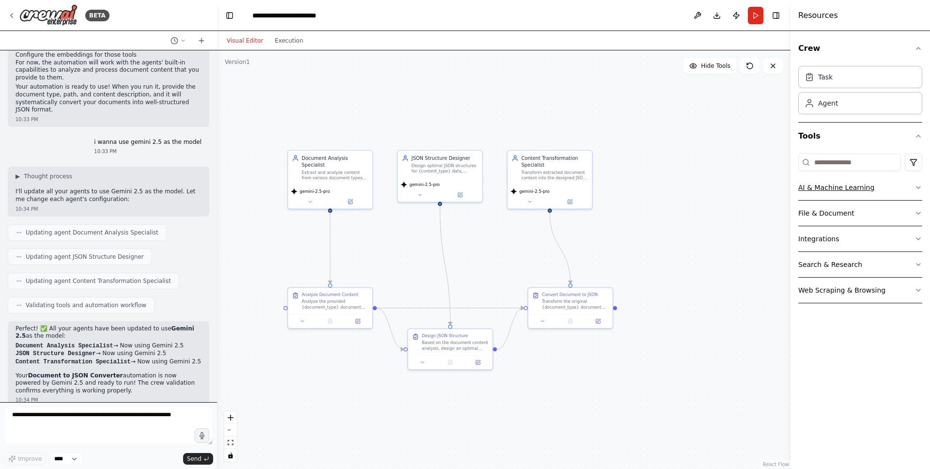
click at [878, 183] on button "AI & Machine Learning" at bounding box center [860, 187] width 124 height 25
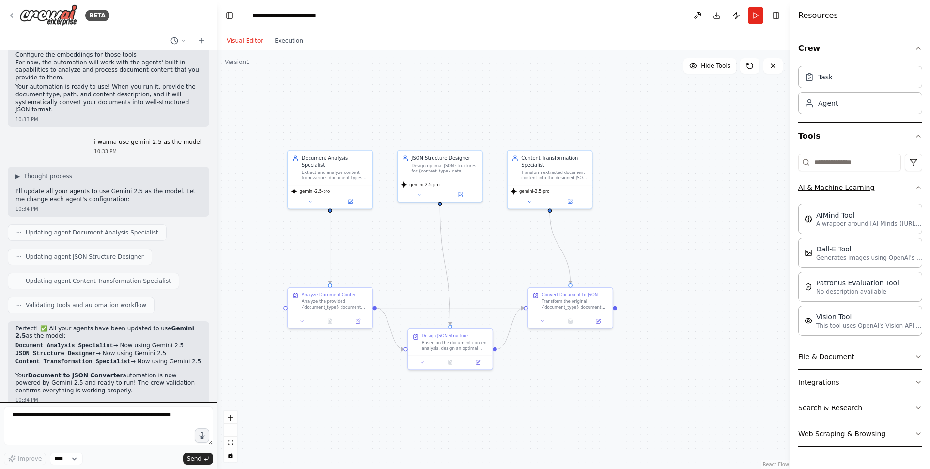
click at [878, 183] on button "AI & Machine Learning" at bounding box center [860, 187] width 124 height 25
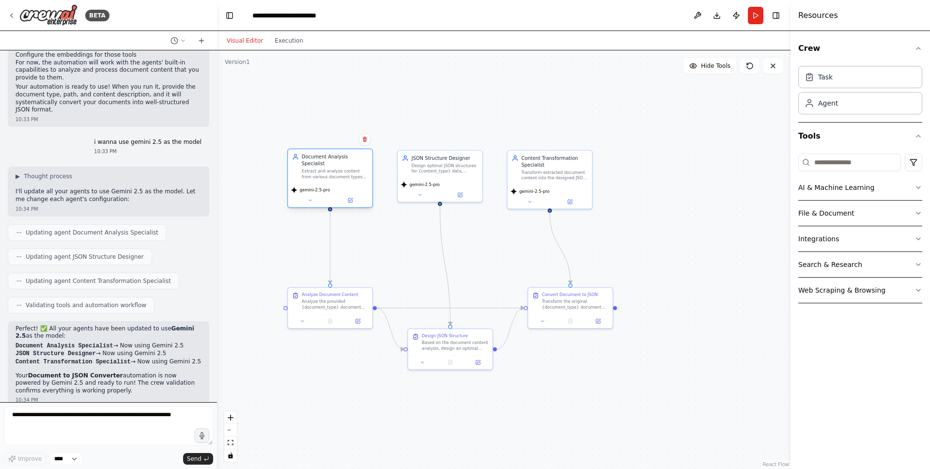
click at [321, 182] on div "Document Analysis Specialist Extract and analyze content from various document …" at bounding box center [330, 166] width 84 height 34
click at [362, 210] on div ".deletable-edge-delete-btn { width: 20px; height: 20px; border: 0px solid #ffff…" at bounding box center [503, 259] width 573 height 418
click at [358, 207] on div "gemini-2.5-pro" at bounding box center [330, 196] width 84 height 24
click at [352, 195] on div "gemini-2.5-pro" at bounding box center [330, 196] width 84 height 24
click at [350, 200] on icon at bounding box center [350, 199] width 3 height 3
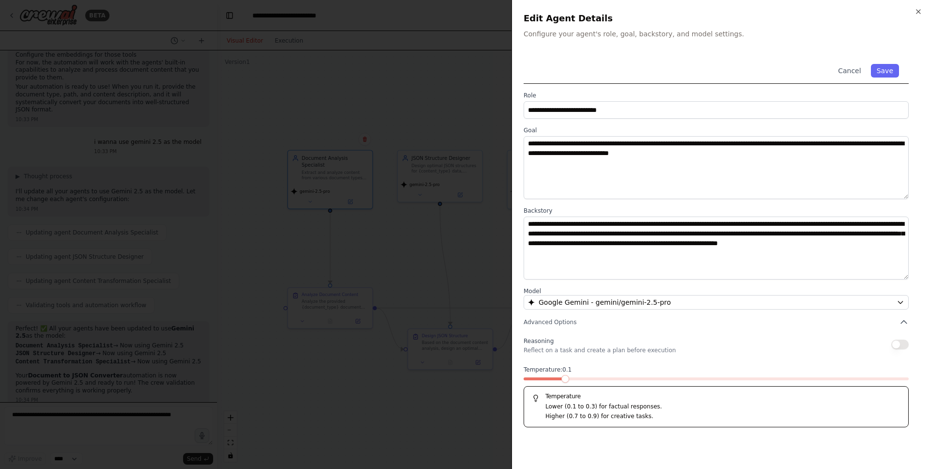
click at [796, 100] on div "**********" at bounding box center [715, 105] width 385 height 27
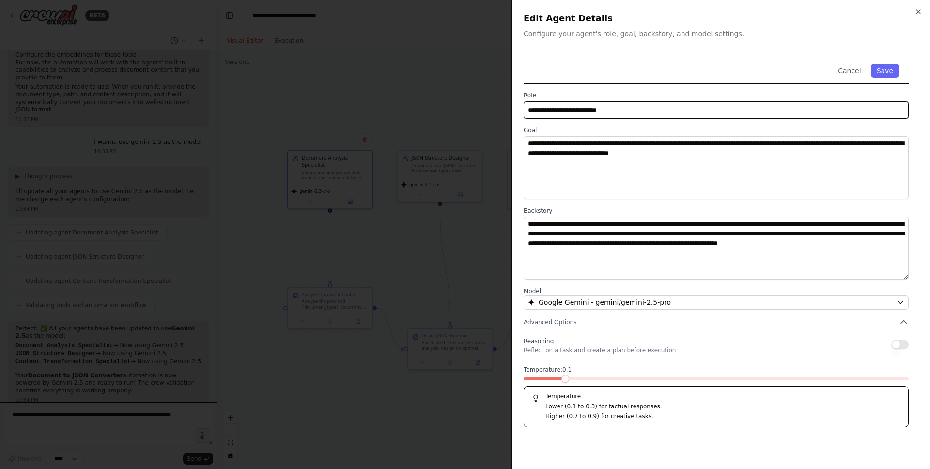
click at [791, 107] on input "**********" at bounding box center [715, 109] width 385 height 17
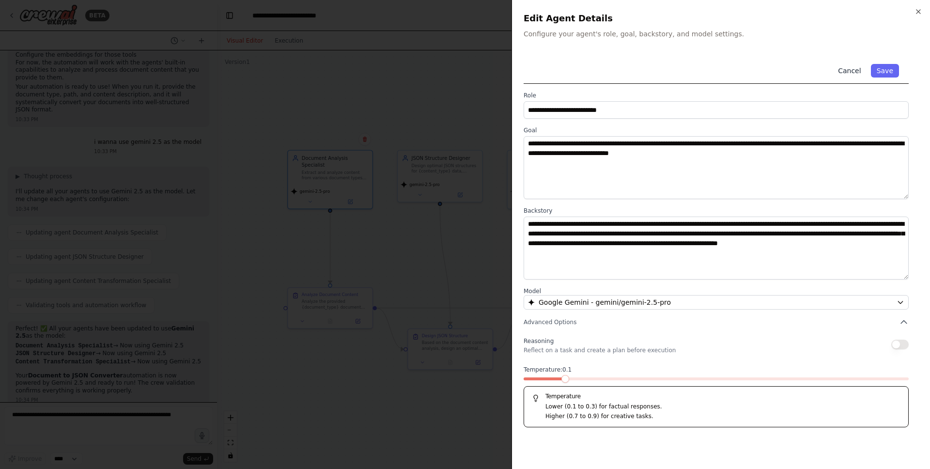
click at [843, 71] on button "Cancel" at bounding box center [849, 71] width 34 height 14
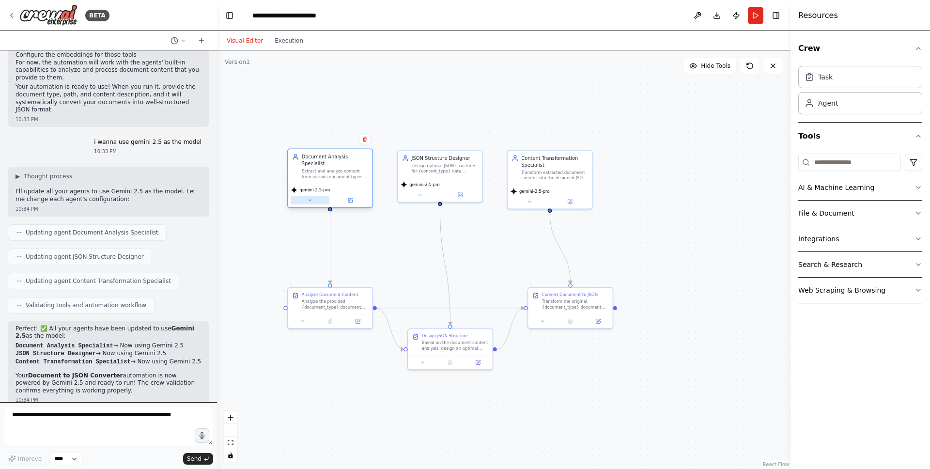
click at [307, 202] on button at bounding box center [310, 200] width 39 height 8
click at [311, 202] on icon at bounding box center [309, 200] width 5 height 5
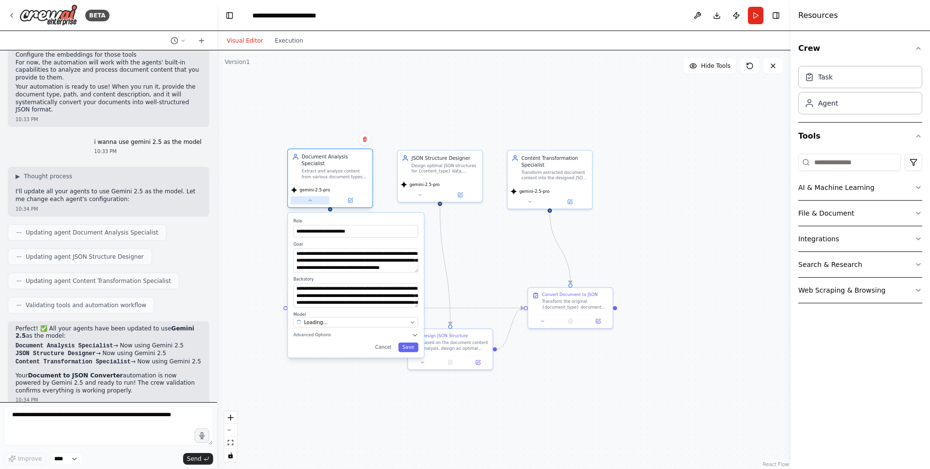
click at [311, 202] on icon at bounding box center [309, 200] width 5 height 5
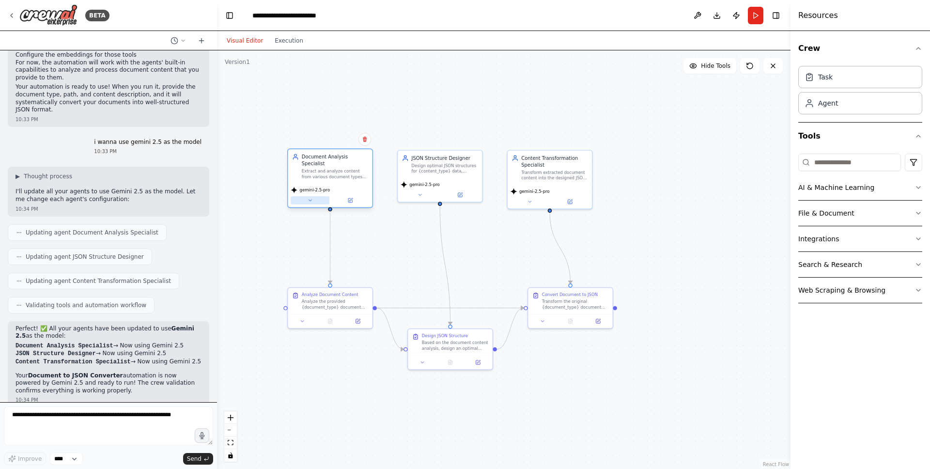
click at [311, 202] on icon at bounding box center [309, 200] width 5 height 5
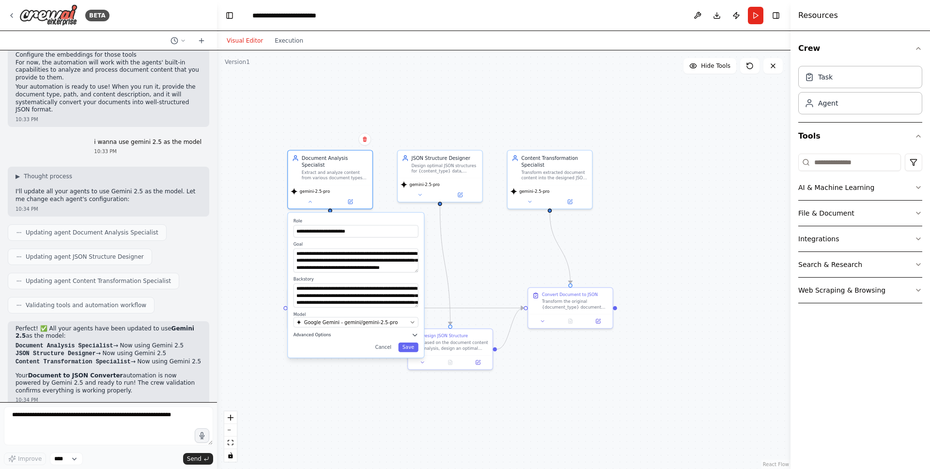
click at [323, 337] on span "Advanced Options" at bounding box center [312, 334] width 38 height 5
click at [323, 336] on span "Advanced Options" at bounding box center [312, 334] width 38 height 5
click at [517, 240] on div ".deletable-edge-delete-btn { width: 20px; height: 20px; border: 0px solid #ffff…" at bounding box center [503, 259] width 573 height 418
click at [379, 347] on button "Cancel" at bounding box center [383, 347] width 25 height 10
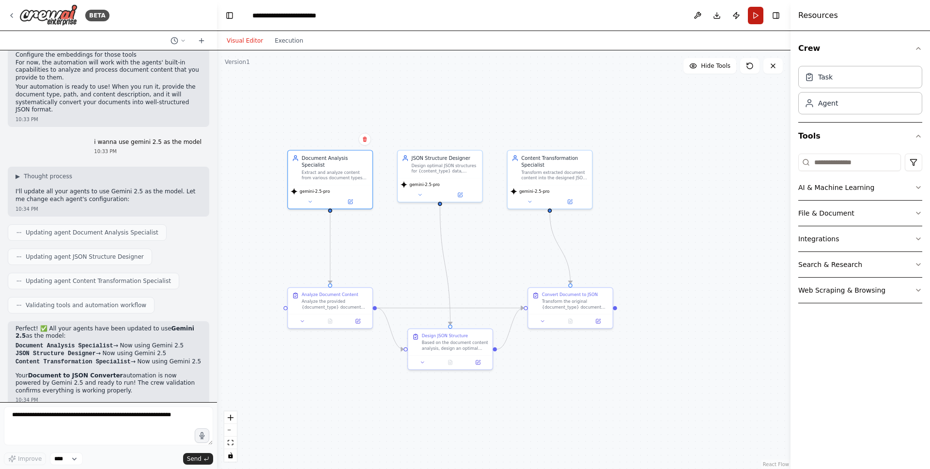
click at [759, 12] on button "Run" at bounding box center [755, 15] width 15 height 17
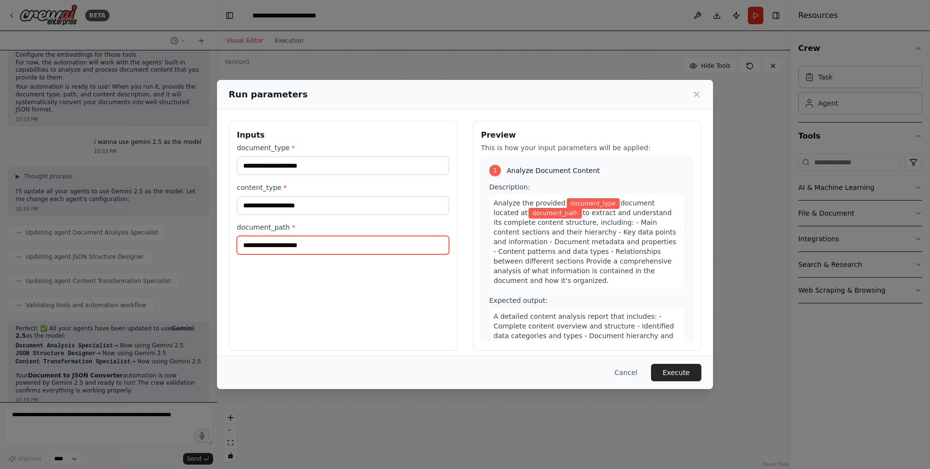
click at [275, 244] on input "document_path *" at bounding box center [343, 245] width 212 height 18
click at [328, 199] on input "content_type *" at bounding box center [343, 205] width 212 height 18
click at [630, 369] on button "Cancel" at bounding box center [626, 372] width 38 height 17
